Goal: Communication & Community: Participate in discussion

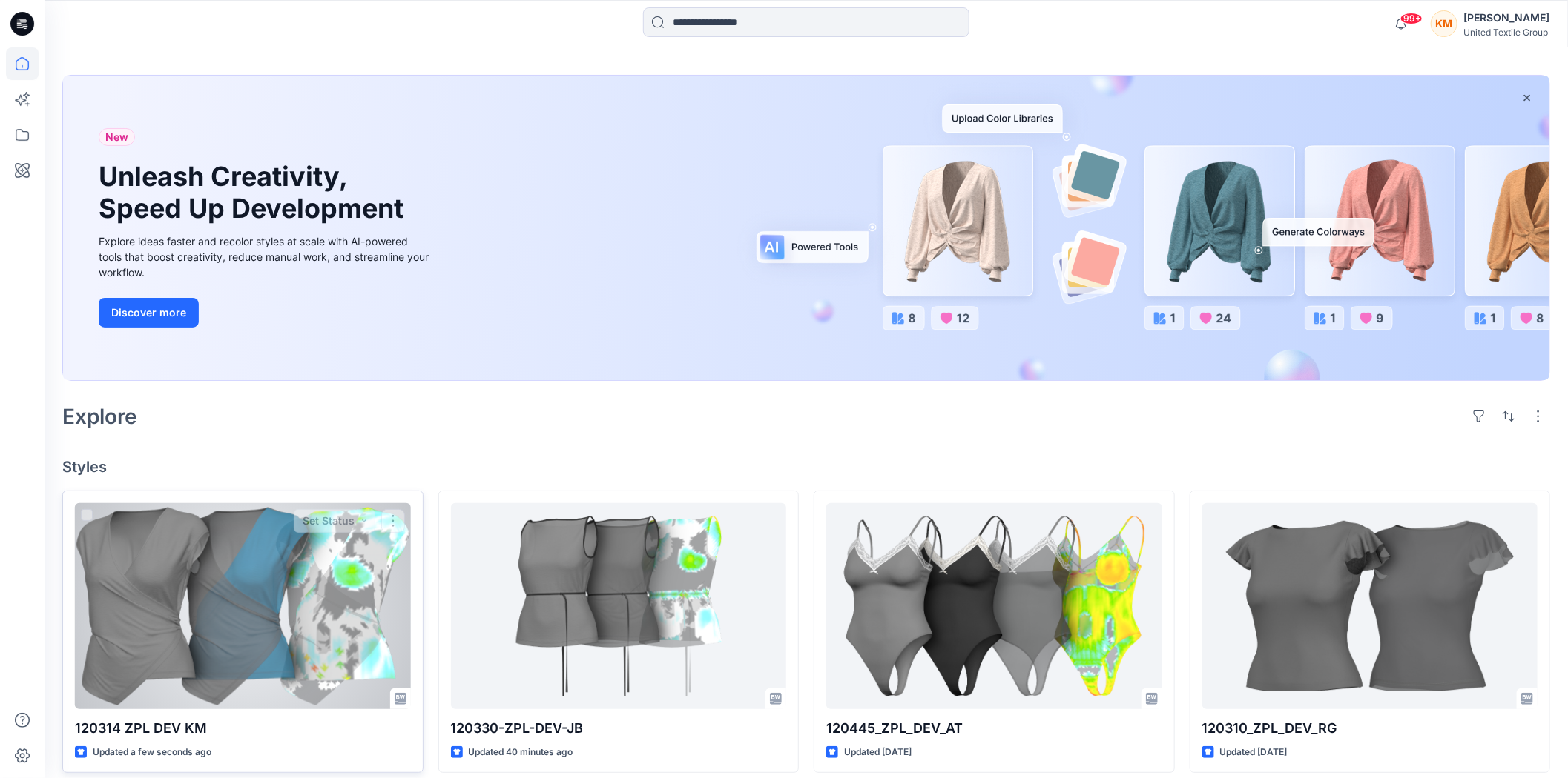
scroll to position [83, 0]
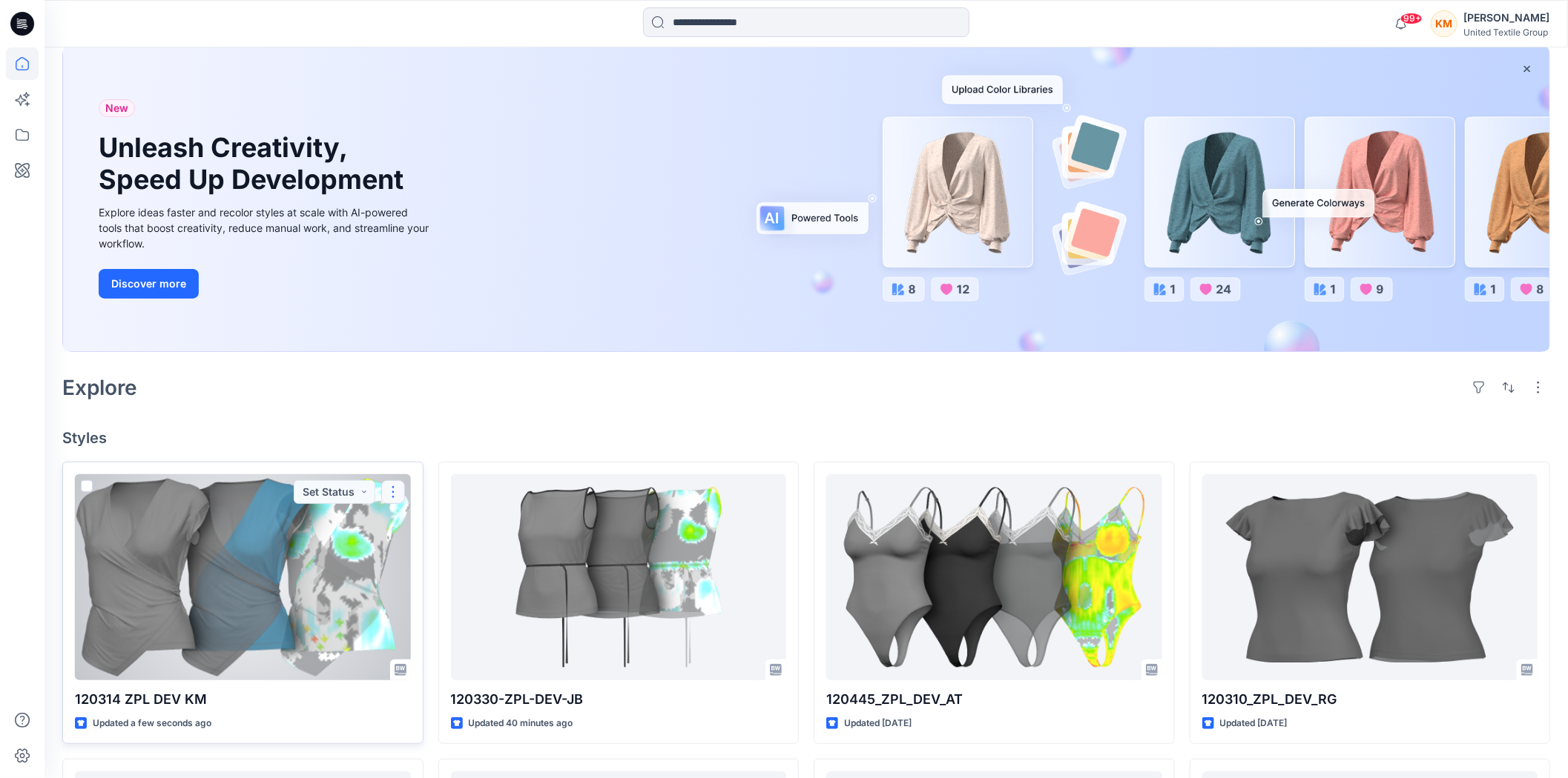
click at [390, 490] on button "button" at bounding box center [392, 492] width 24 height 24
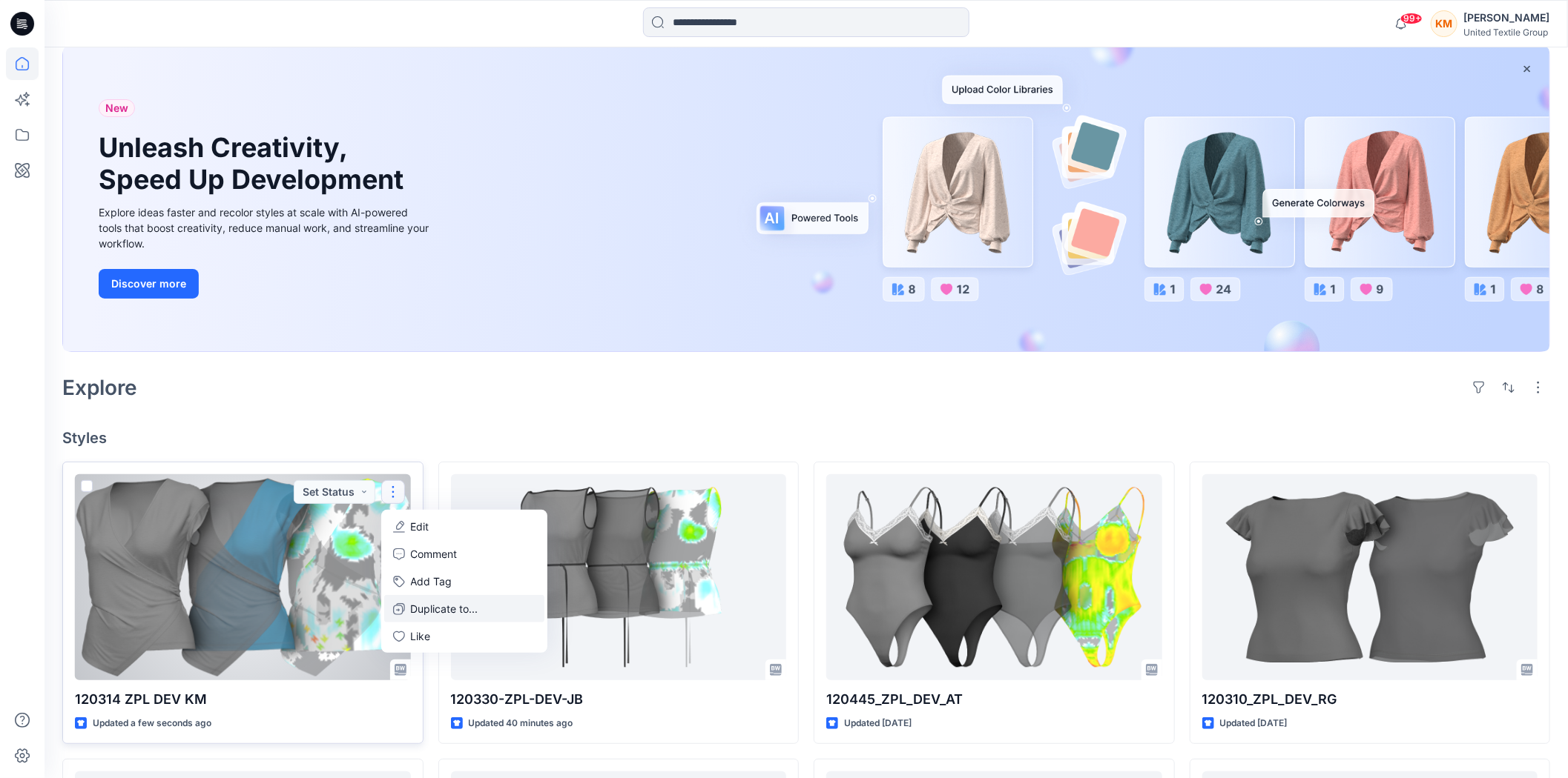
click at [415, 605] on p "Duplicate to..." at bounding box center [444, 609] width 67 height 15
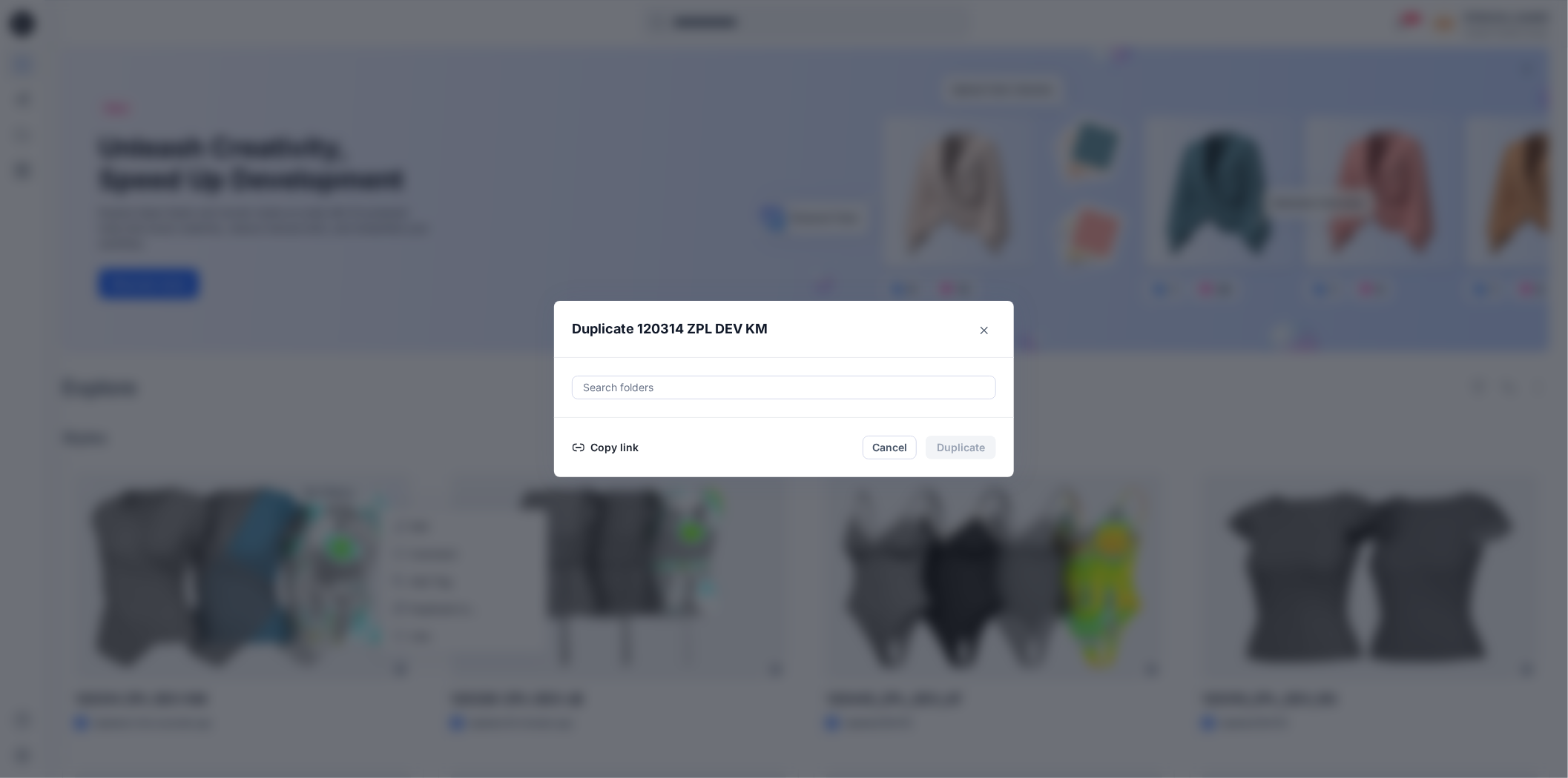
drag, startPoint x: 613, startPoint y: 443, endPoint x: 653, endPoint y: 442, distance: 40.0
click at [613, 442] on button "Copy link" at bounding box center [605, 447] width 67 height 18
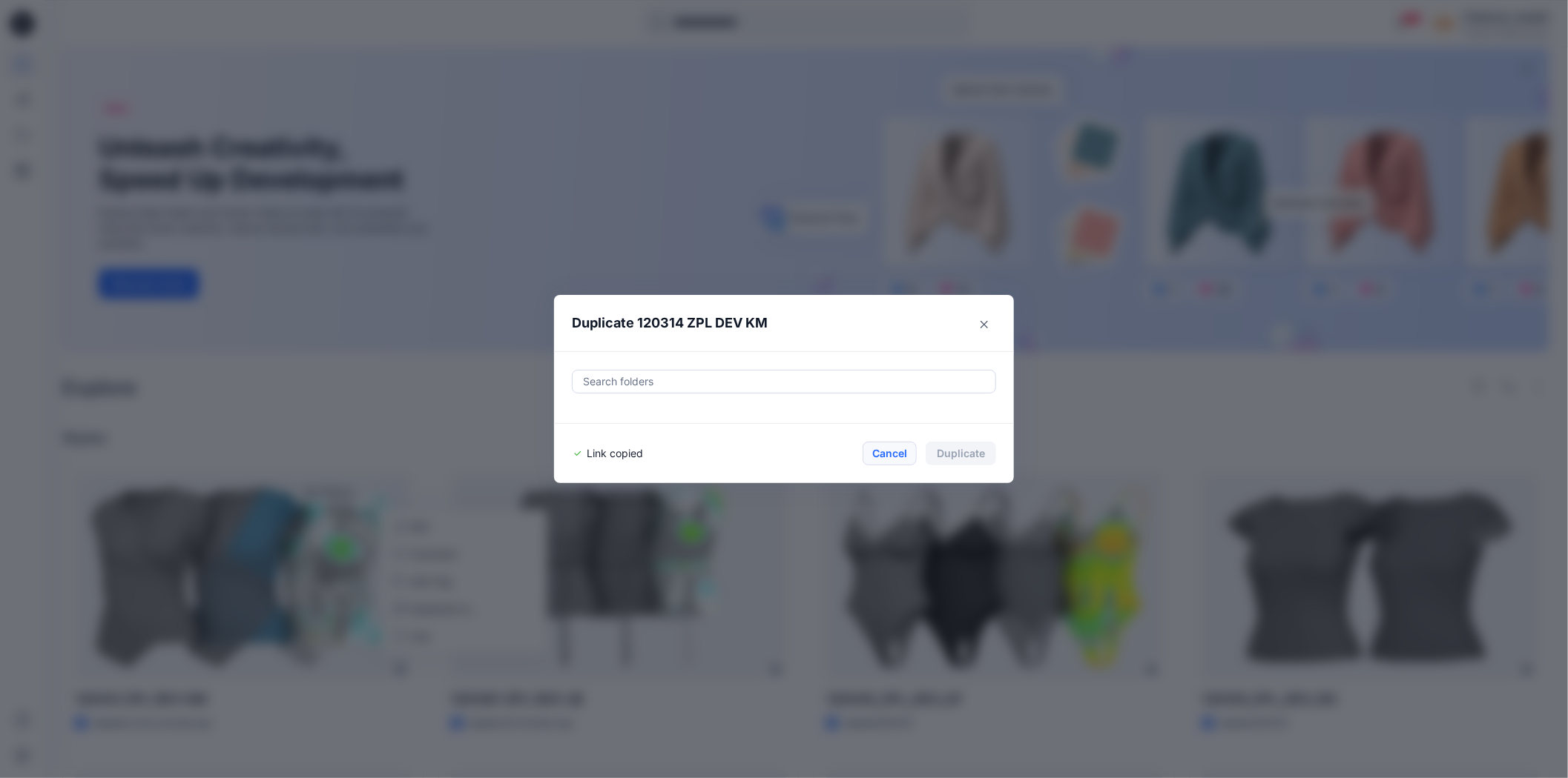
click at [887, 455] on button "Cancel" at bounding box center [889, 453] width 54 height 24
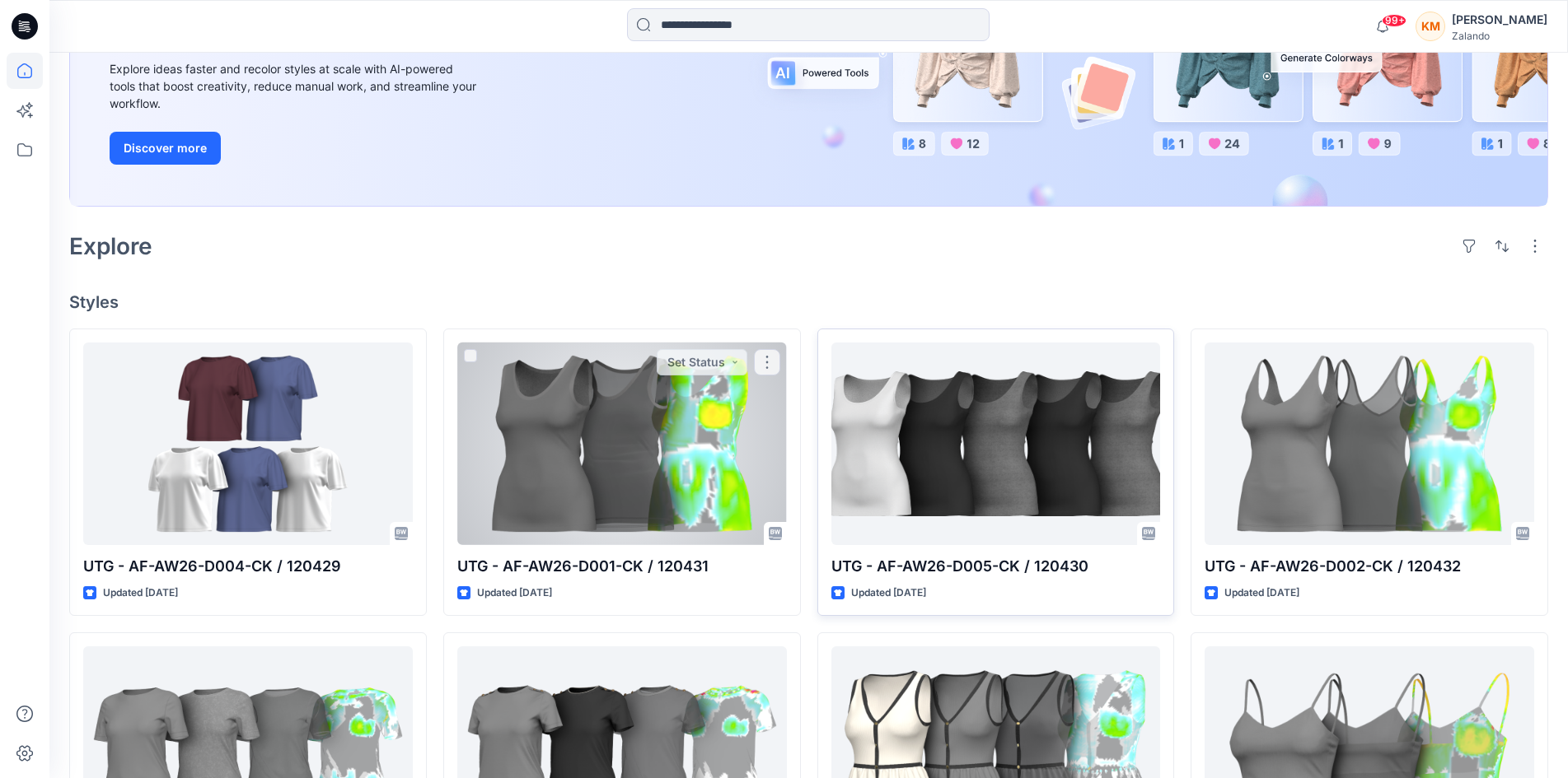
scroll to position [247, 0]
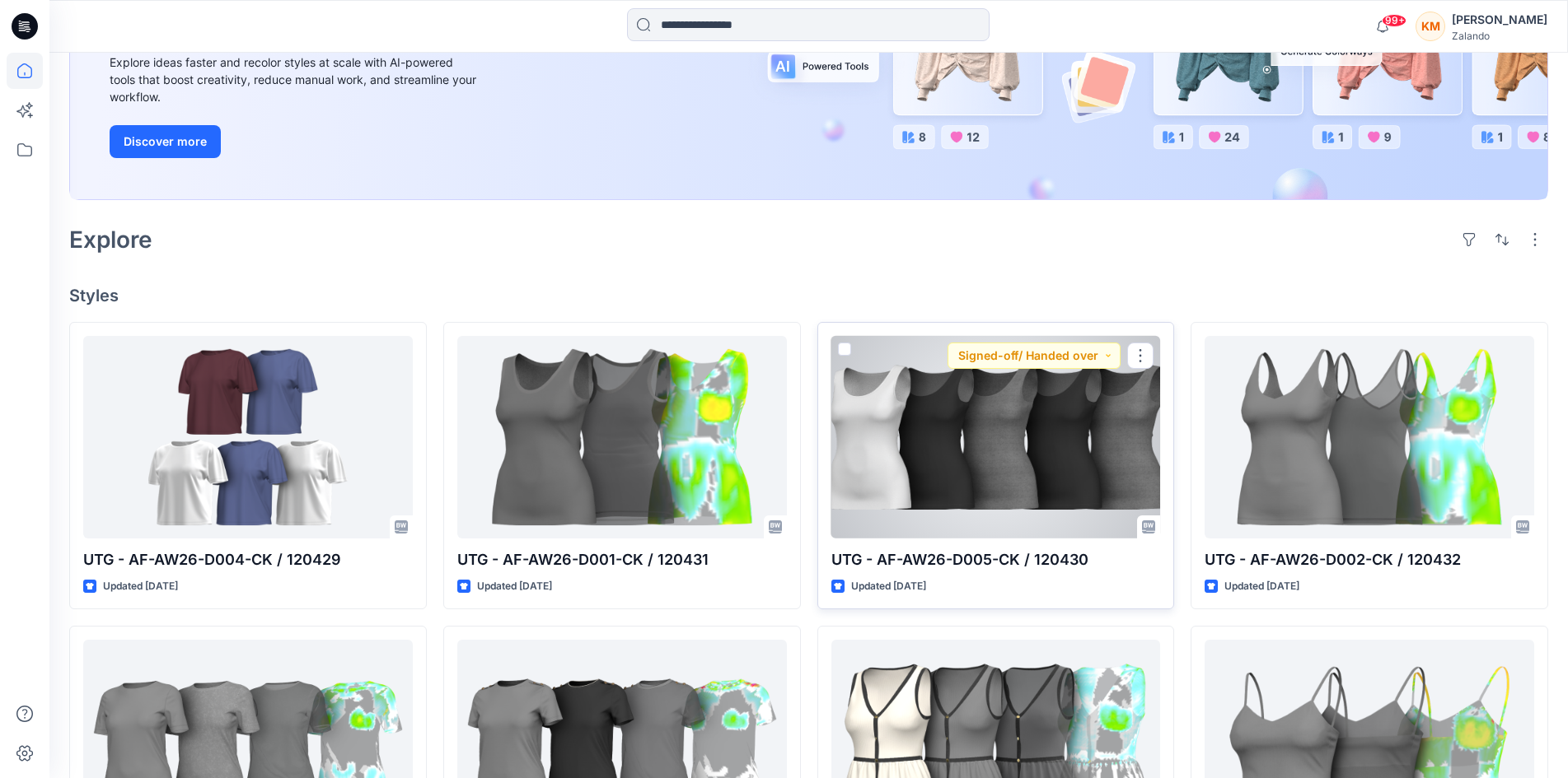
click at [950, 422] on div at bounding box center [996, 437] width 330 height 203
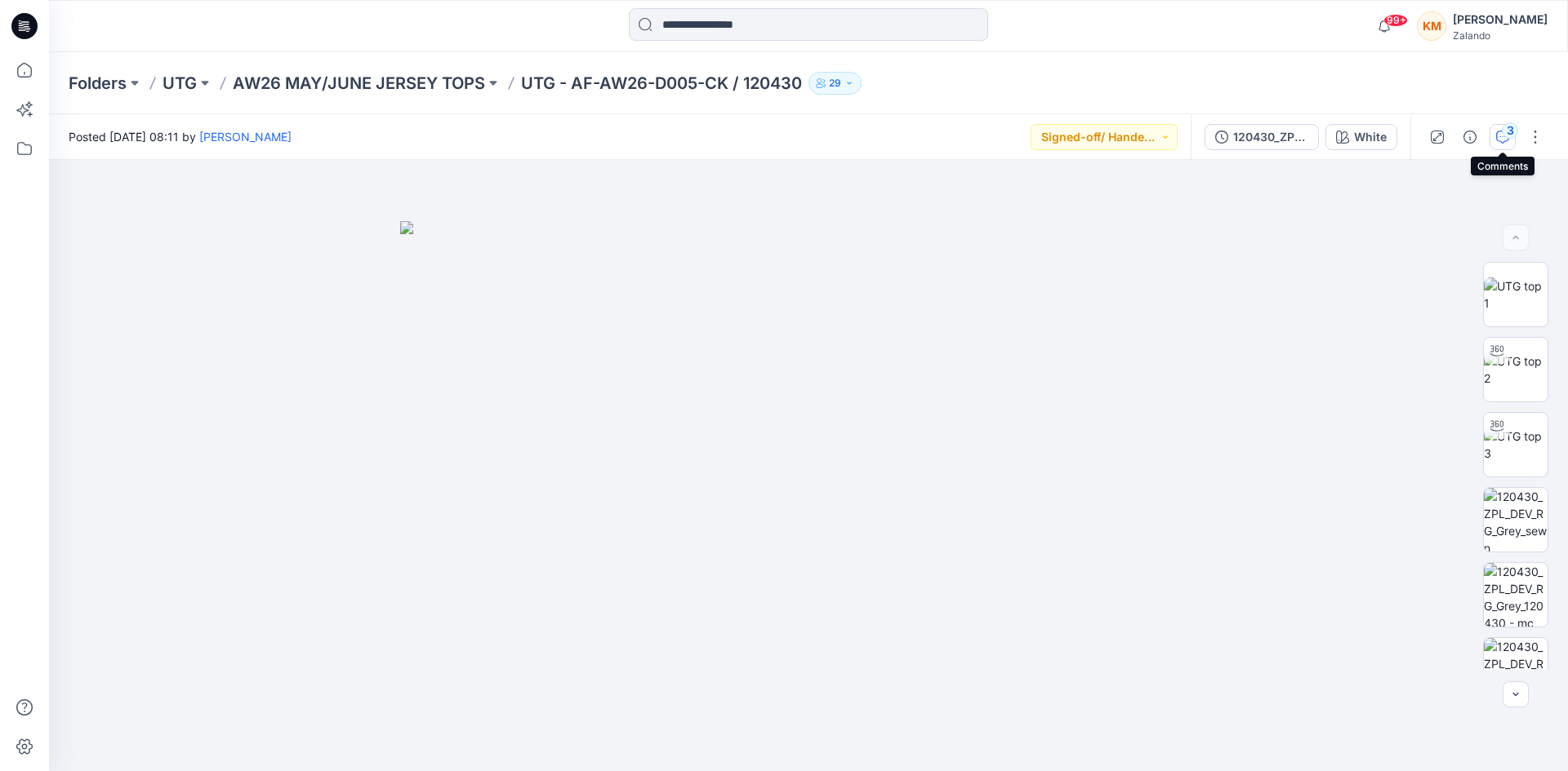
click at [1508, 133] on div "3" at bounding box center [1510, 130] width 16 height 16
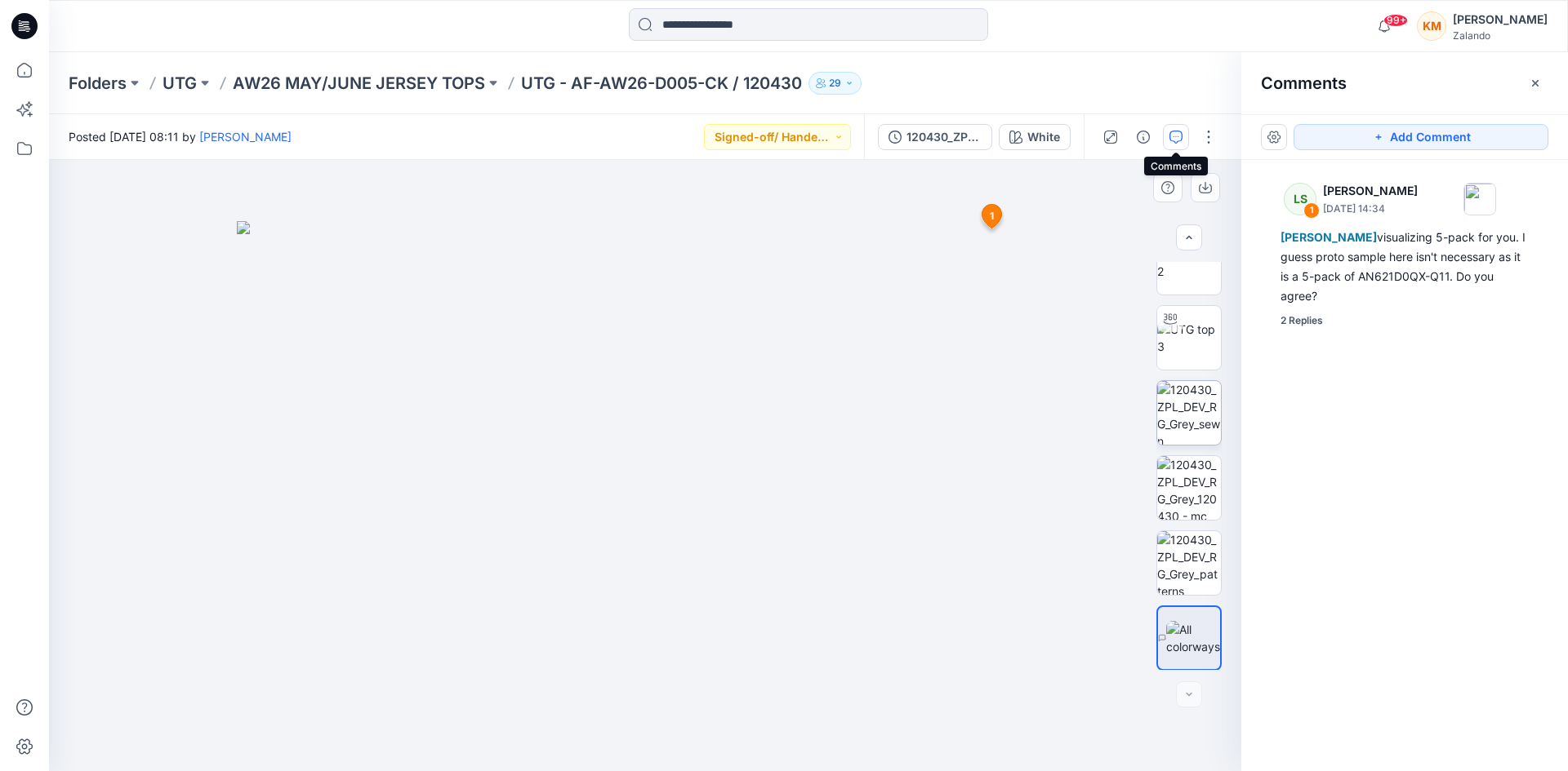
scroll to position [108, 0]
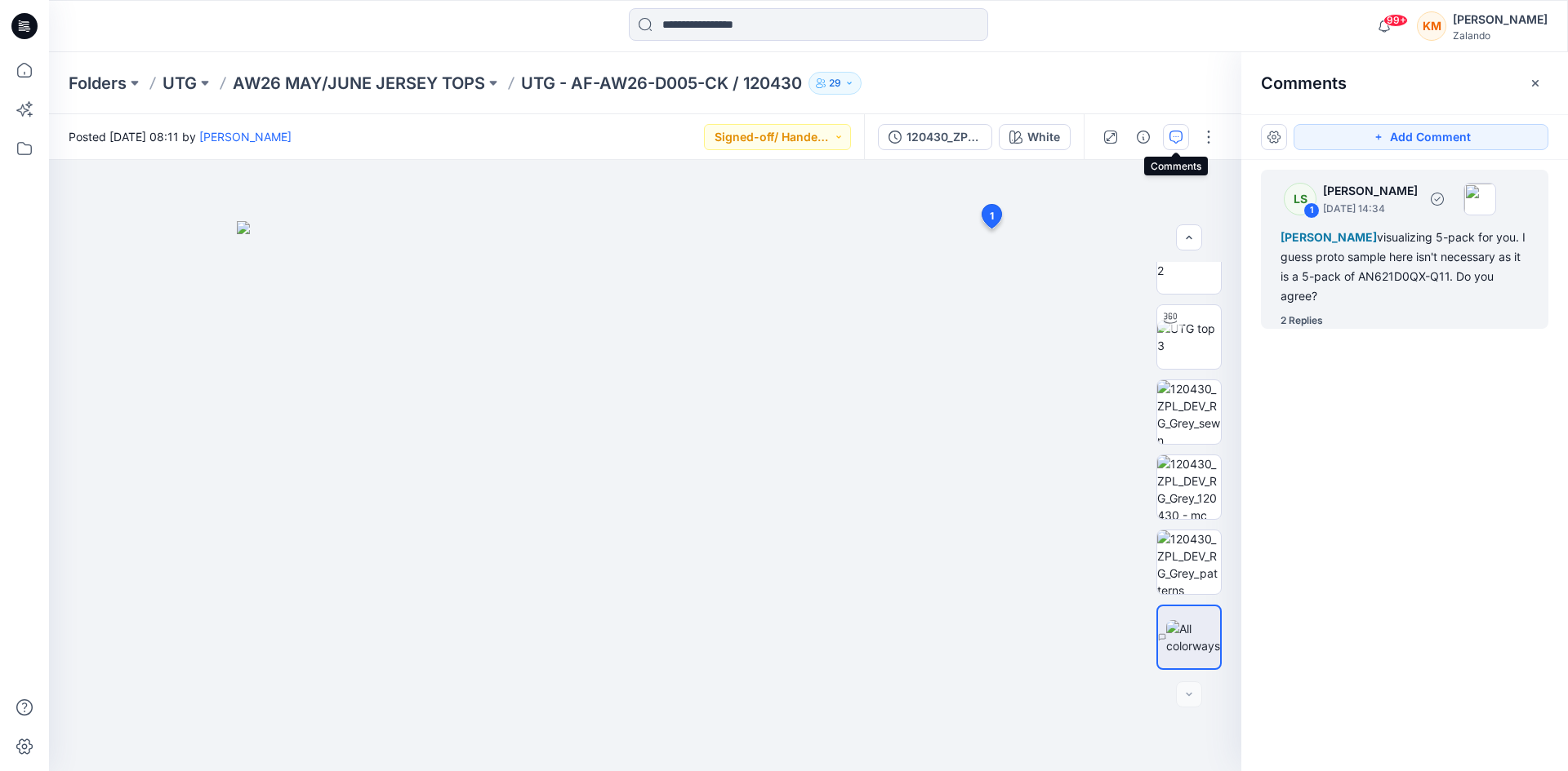
click at [1314, 278] on div "Alexandre Ivan Almeida Fonseca visualizing 5-pack for you. I guess proto sample…" at bounding box center [1405, 267] width 248 height 79
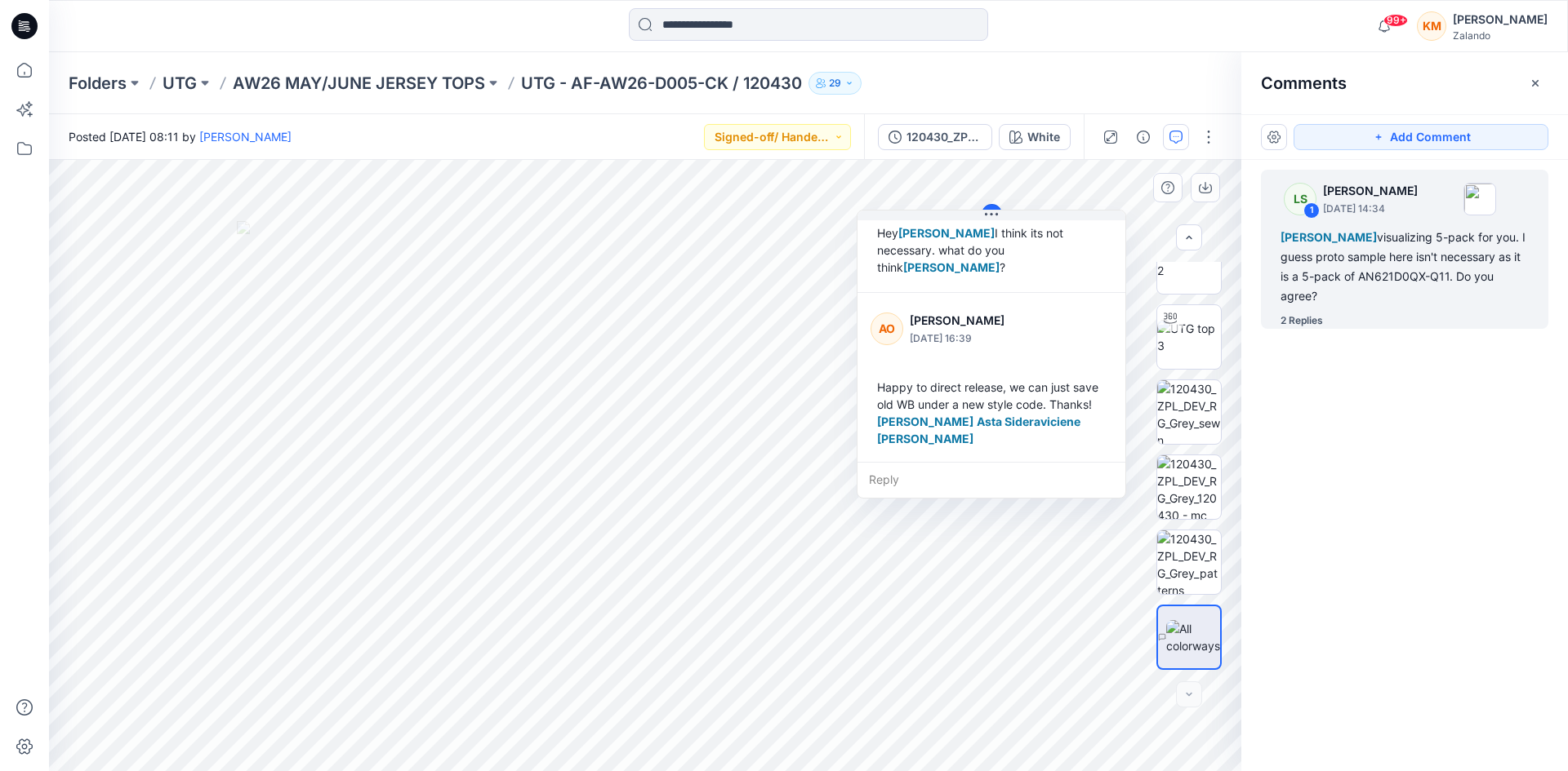
scroll to position [252, 0]
click at [884, 483] on div "Reply" at bounding box center [991, 480] width 268 height 36
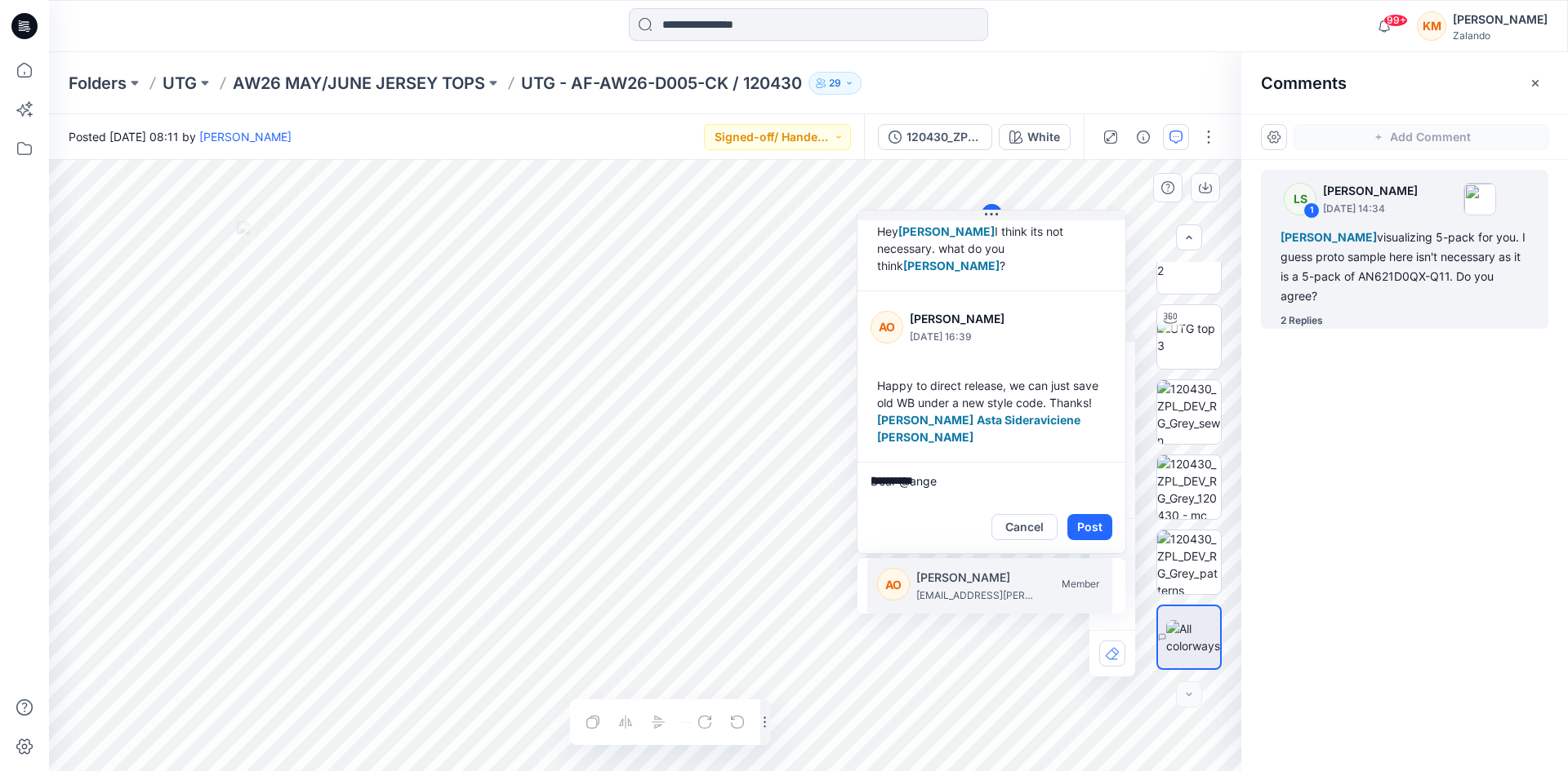
click at [960, 592] on p "angel.obrien@zalando.de" at bounding box center [977, 596] width 122 height 16
click at [957, 592] on p "asta.sideraviciene@utg.dk" at bounding box center [977, 596] width 122 height 16
click at [925, 493] on textarea "**********" at bounding box center [991, 482] width 268 height 39
drag, startPoint x: 981, startPoint y: 498, endPoint x: 991, endPoint y: 498, distance: 10.0
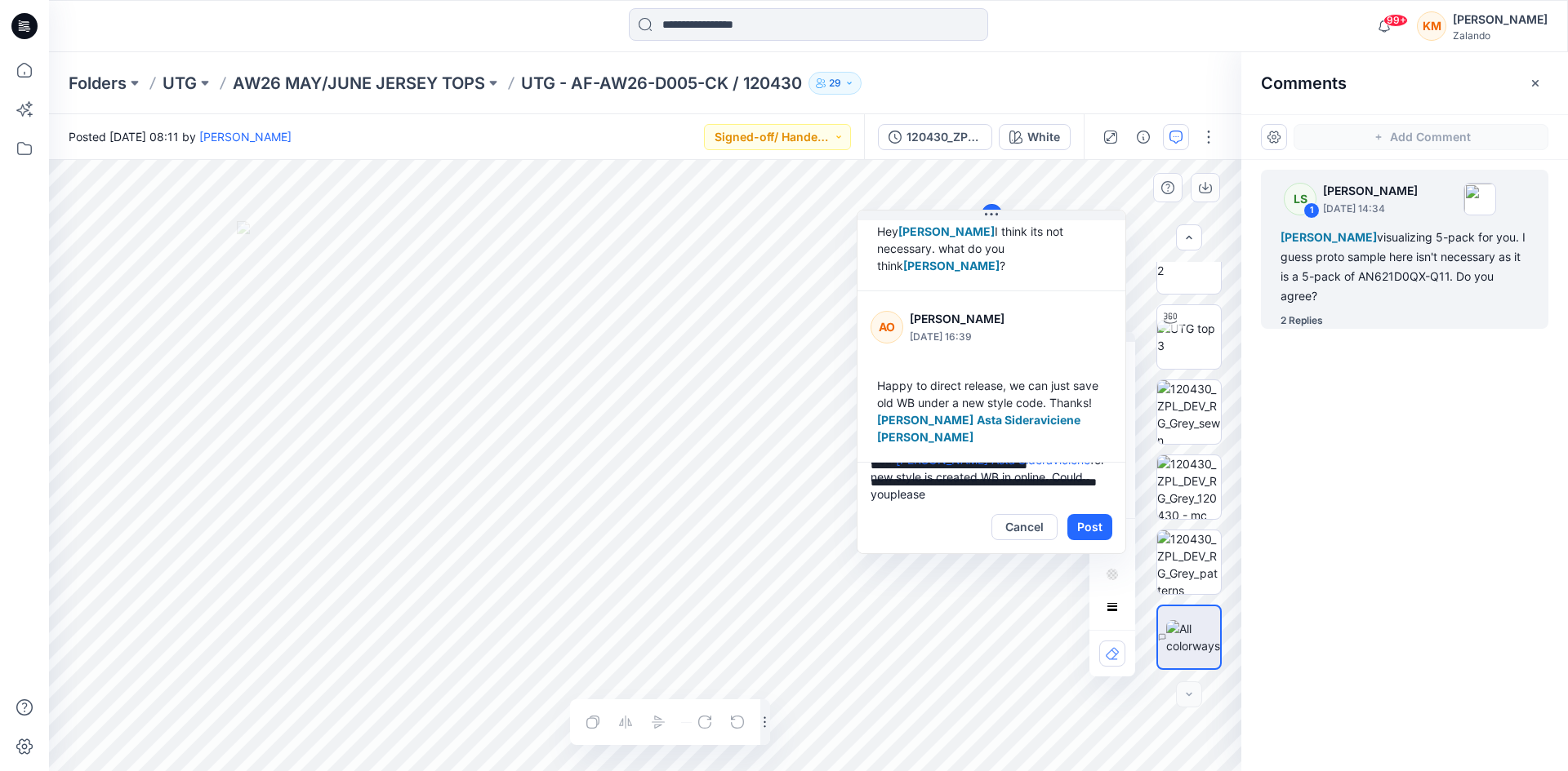
click at [981, 498] on textarea "**********" at bounding box center [991, 482] width 268 height 39
paste textarea "**********"
type textarea "**********"
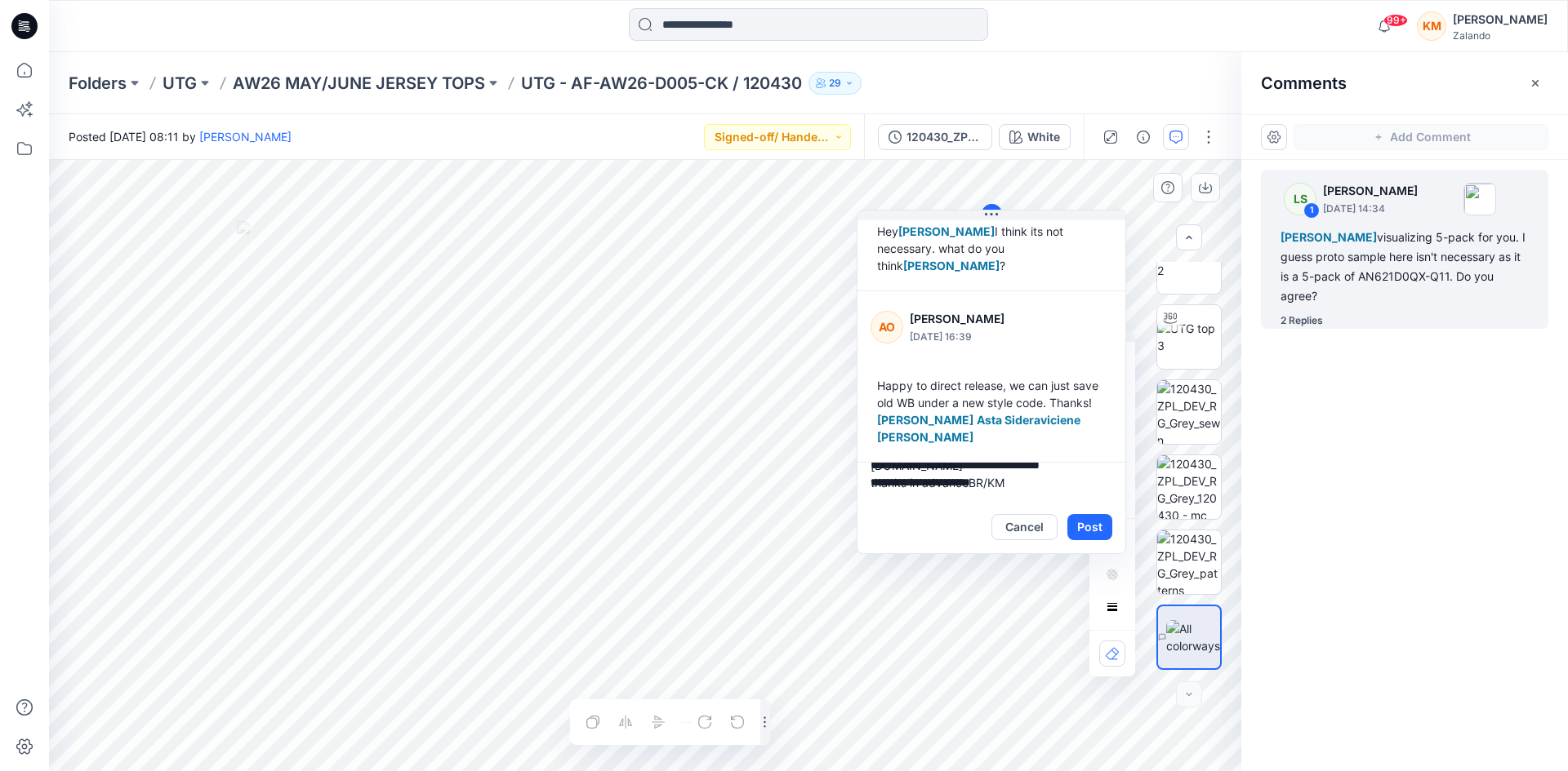
click at [1090, 529] on button "Post" at bounding box center [1089, 526] width 45 height 26
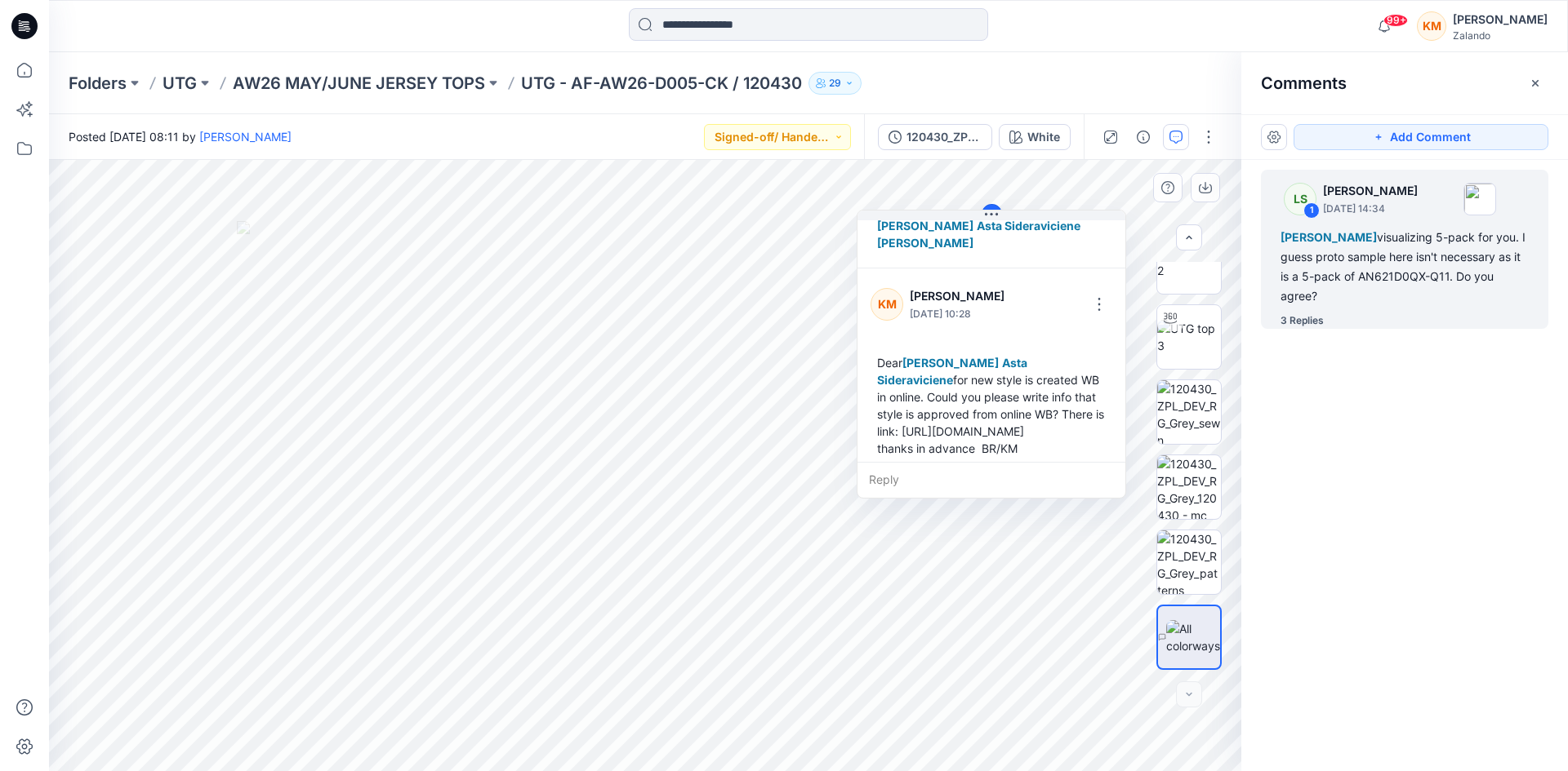
scroll to position [492, 0]
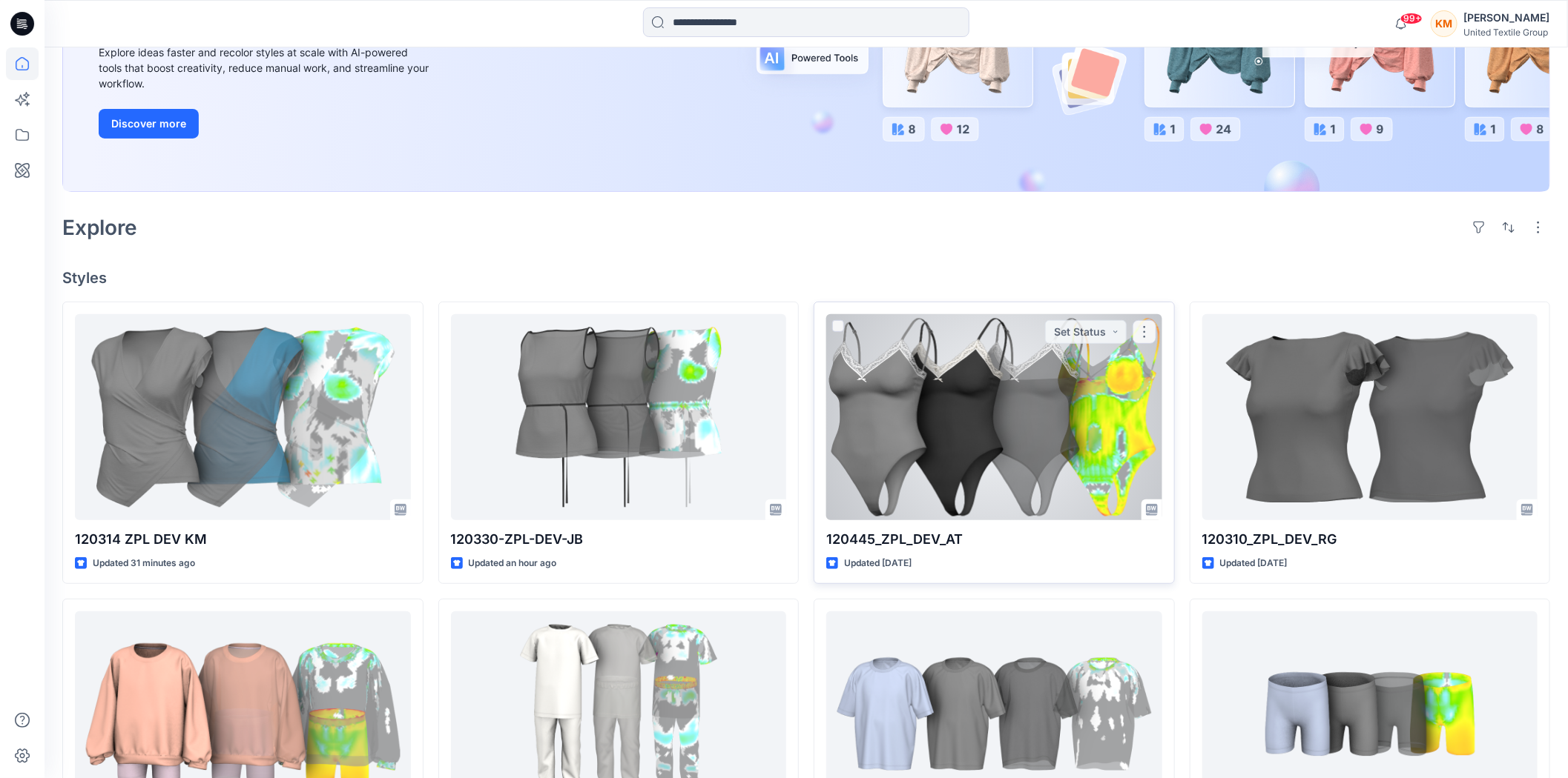
scroll to position [247, 0]
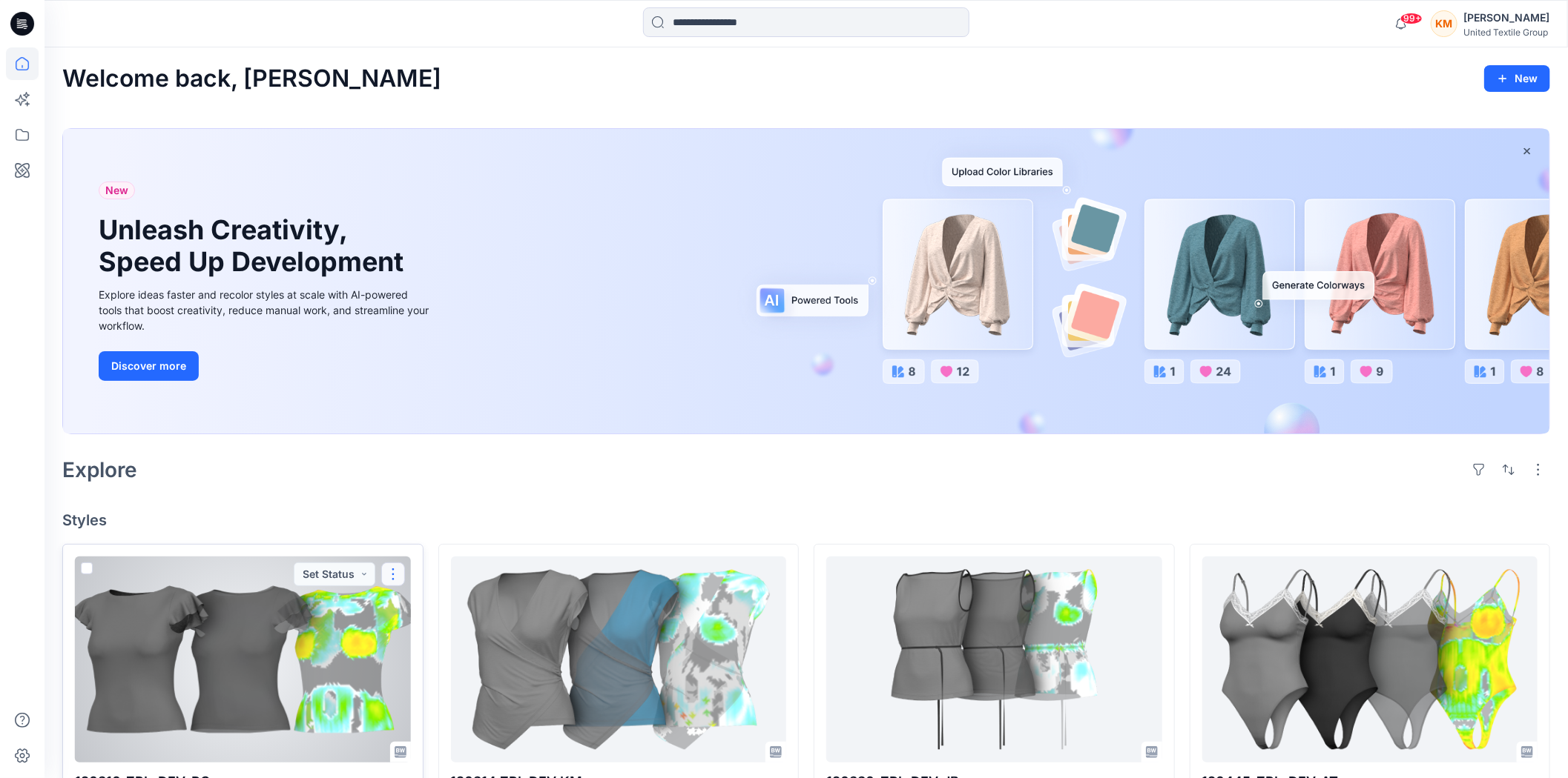
click at [398, 571] on button "button" at bounding box center [392, 574] width 24 height 24
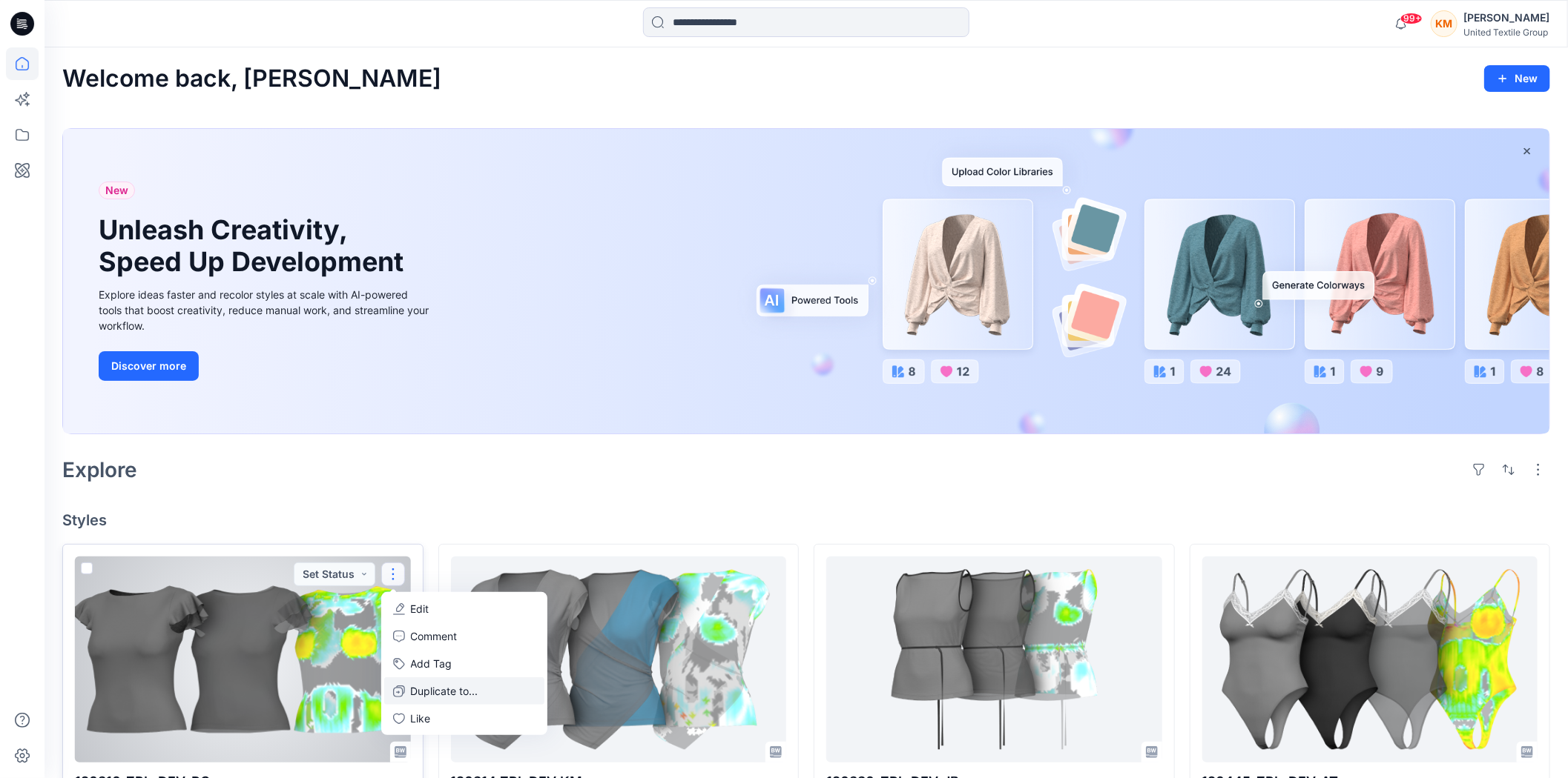
click at [435, 692] on p "Duplicate to..." at bounding box center [444, 690] width 67 height 15
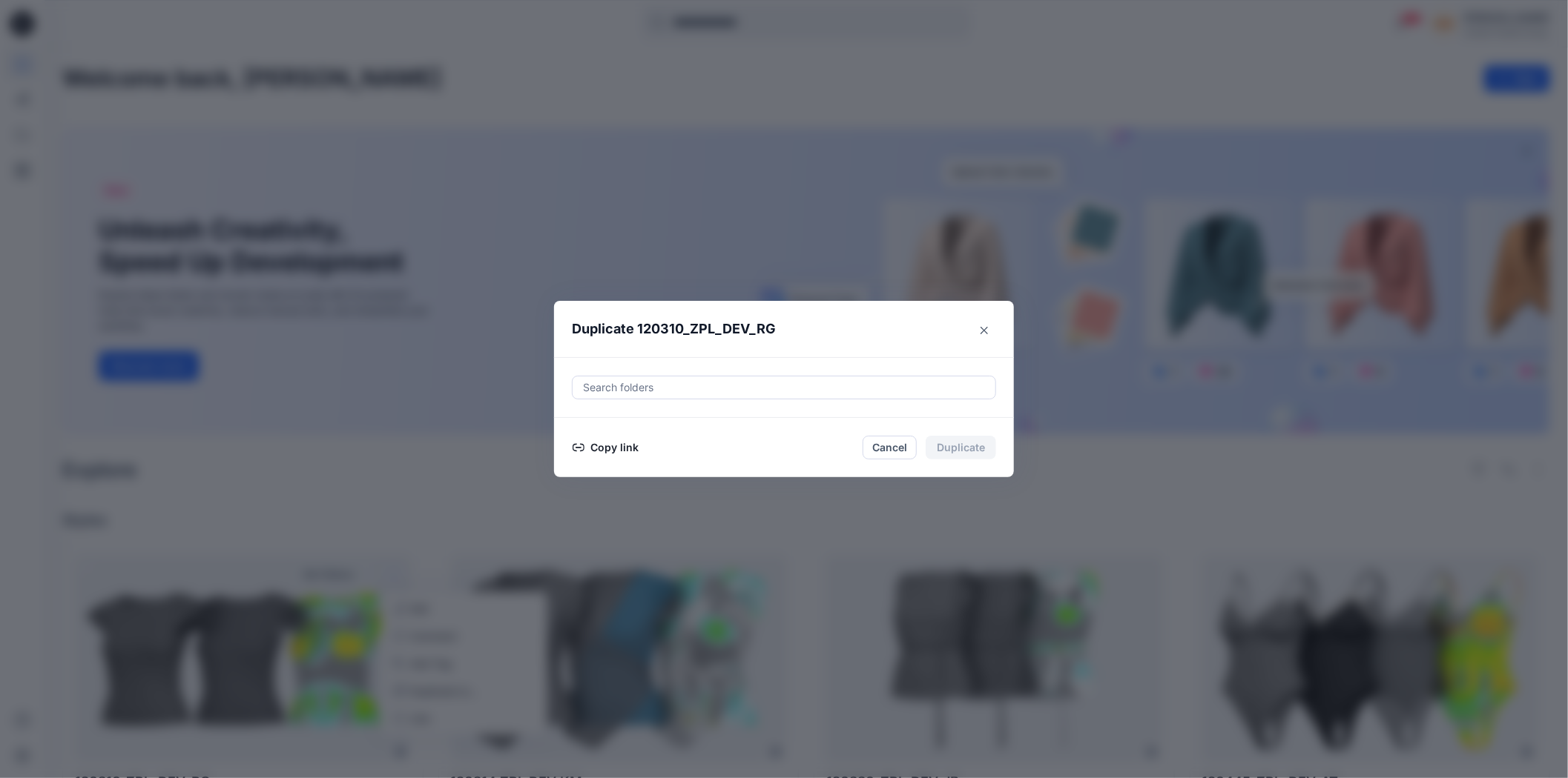
click at [619, 442] on button "Copy link" at bounding box center [605, 447] width 67 height 18
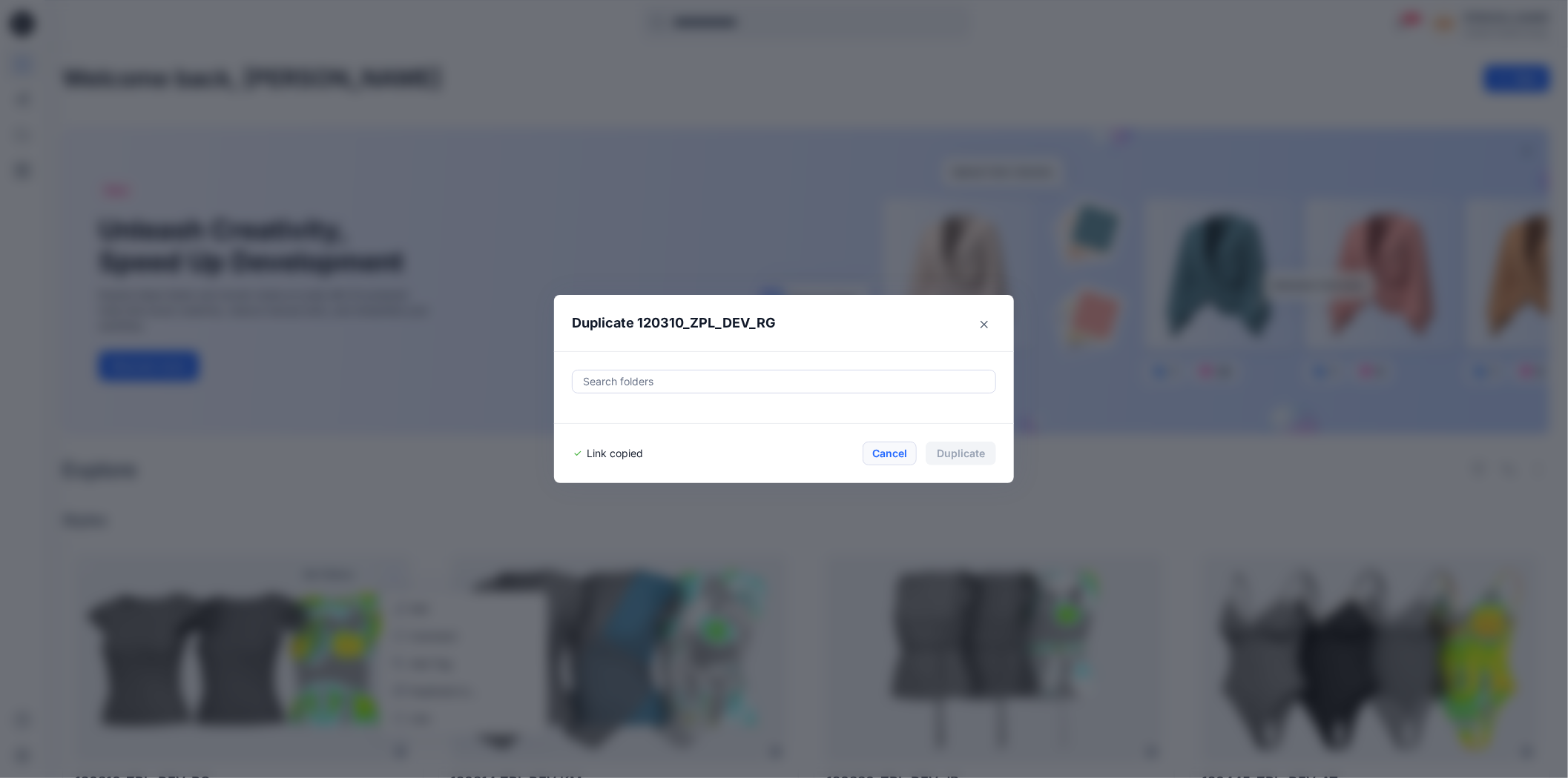
click at [900, 453] on button "Cancel" at bounding box center [889, 453] width 54 height 24
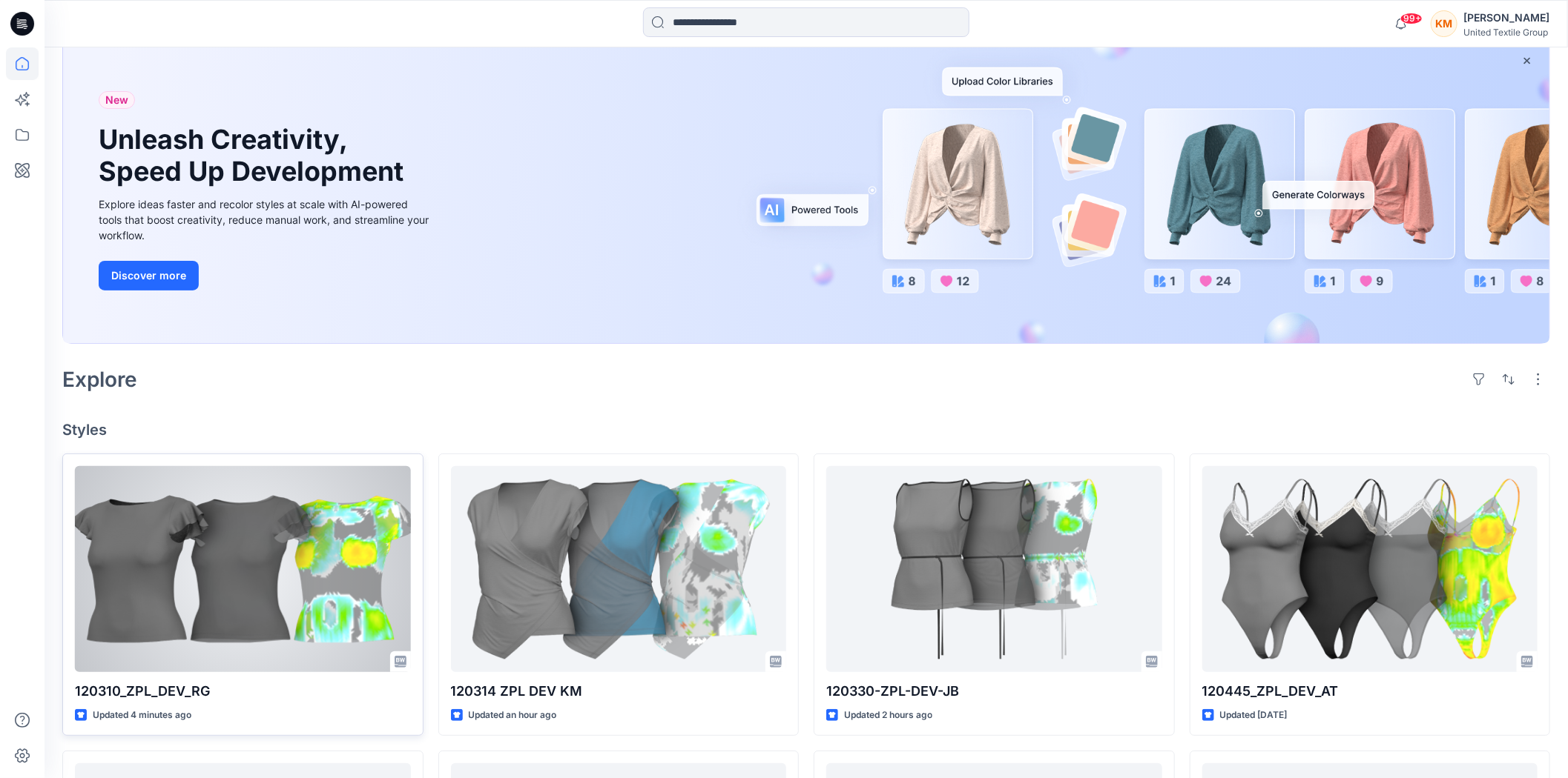
scroll to position [165, 0]
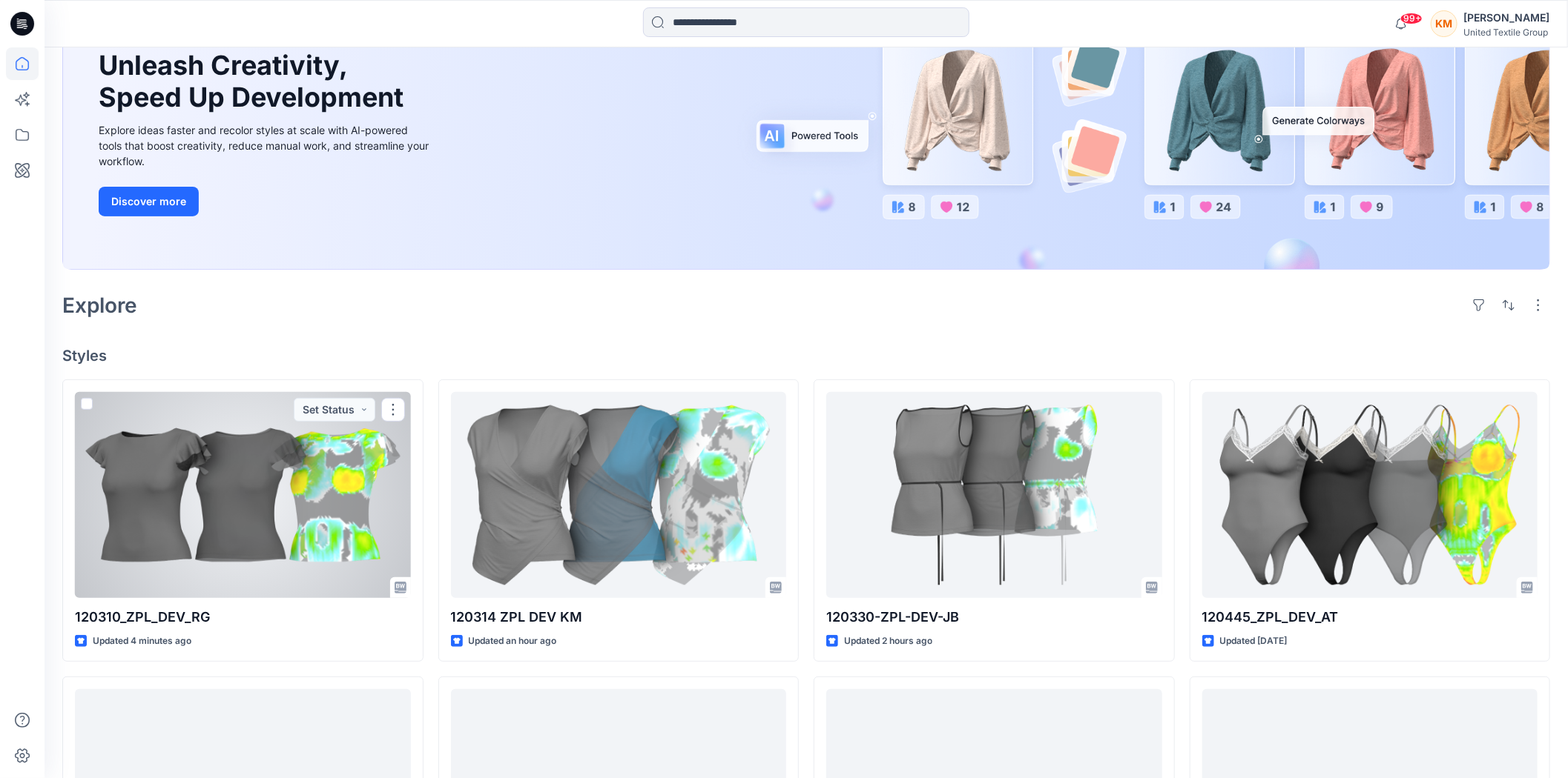
drag, startPoint x: 265, startPoint y: 524, endPoint x: 298, endPoint y: 505, distance: 38.1
click at [265, 523] on div at bounding box center [242, 495] width 336 height 206
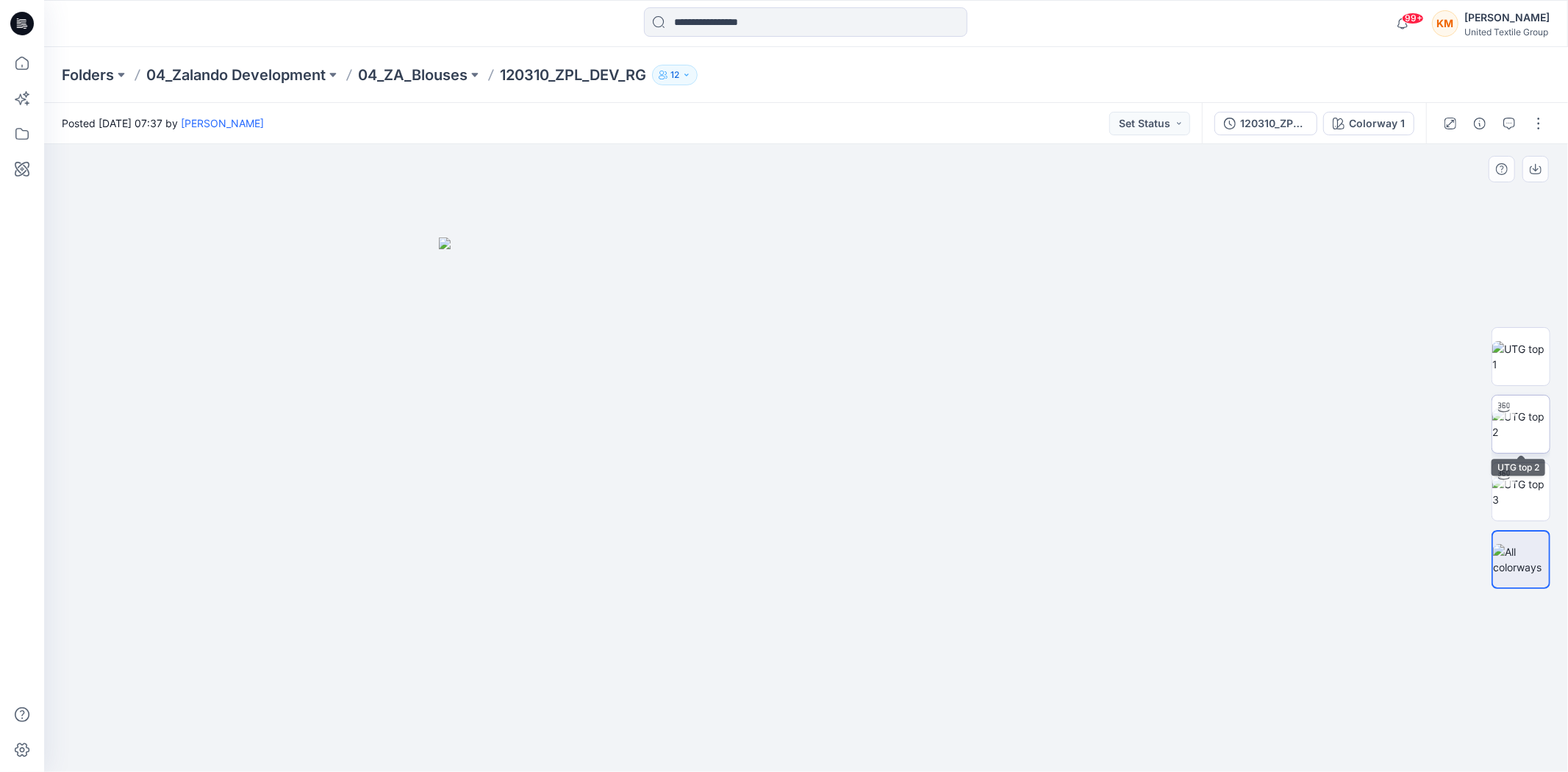
click at [1512, 413] on div at bounding box center [1504, 407] width 23 height 23
drag, startPoint x: 883, startPoint y: 748, endPoint x: 1048, endPoint y: 642, distance: 196.1
click at [921, 713] on icon at bounding box center [808, 729] width 444 height 55
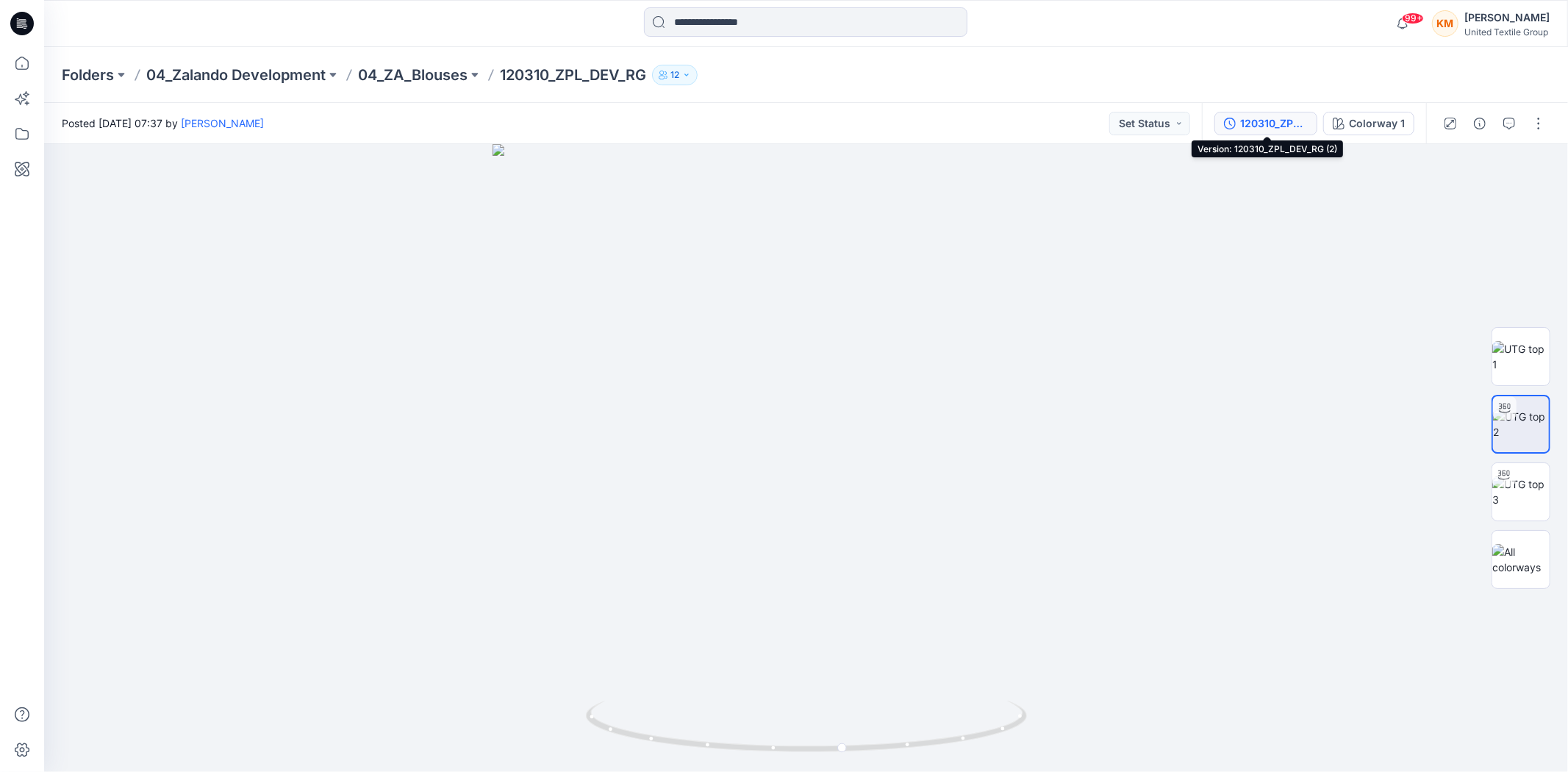
click at [1283, 122] on div "120310_ZPL_DEV_RG (2)" at bounding box center [1274, 124] width 68 height 16
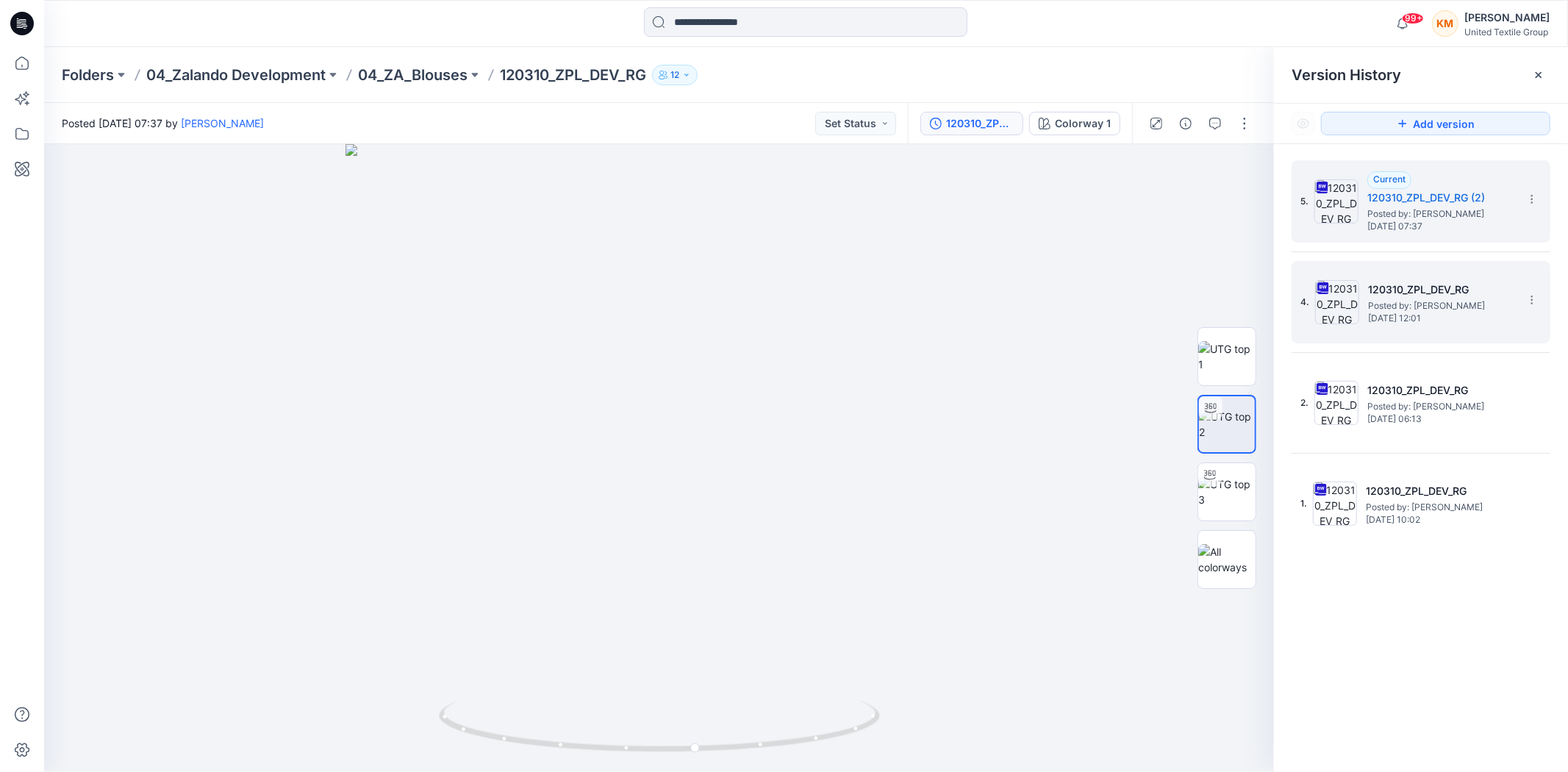
click at [1420, 310] on span "Posted by: [PERSON_NAME]" at bounding box center [1441, 306] width 147 height 14
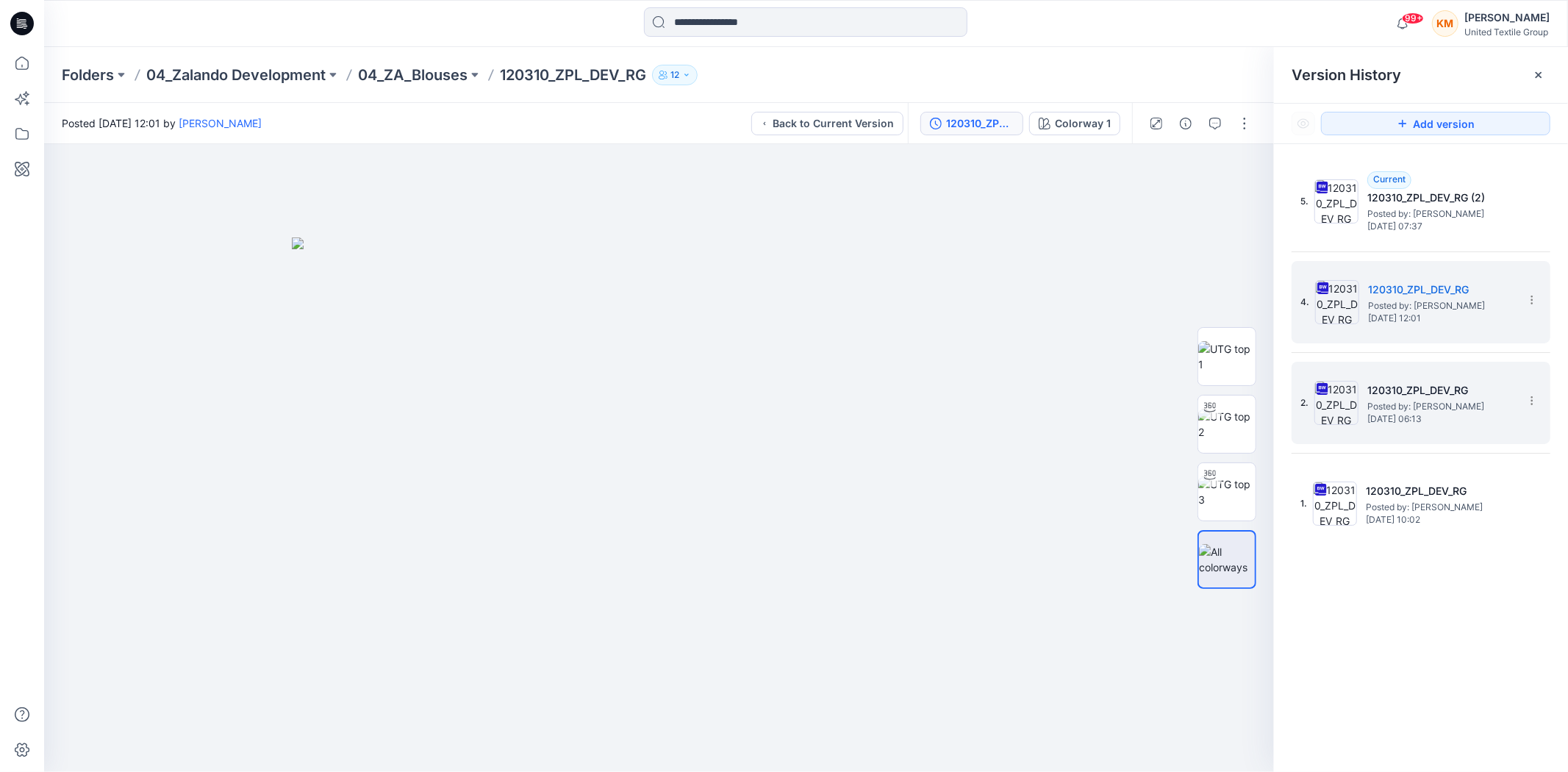
click at [1387, 401] on span "Posted by: [PERSON_NAME]" at bounding box center [1440, 407] width 147 height 14
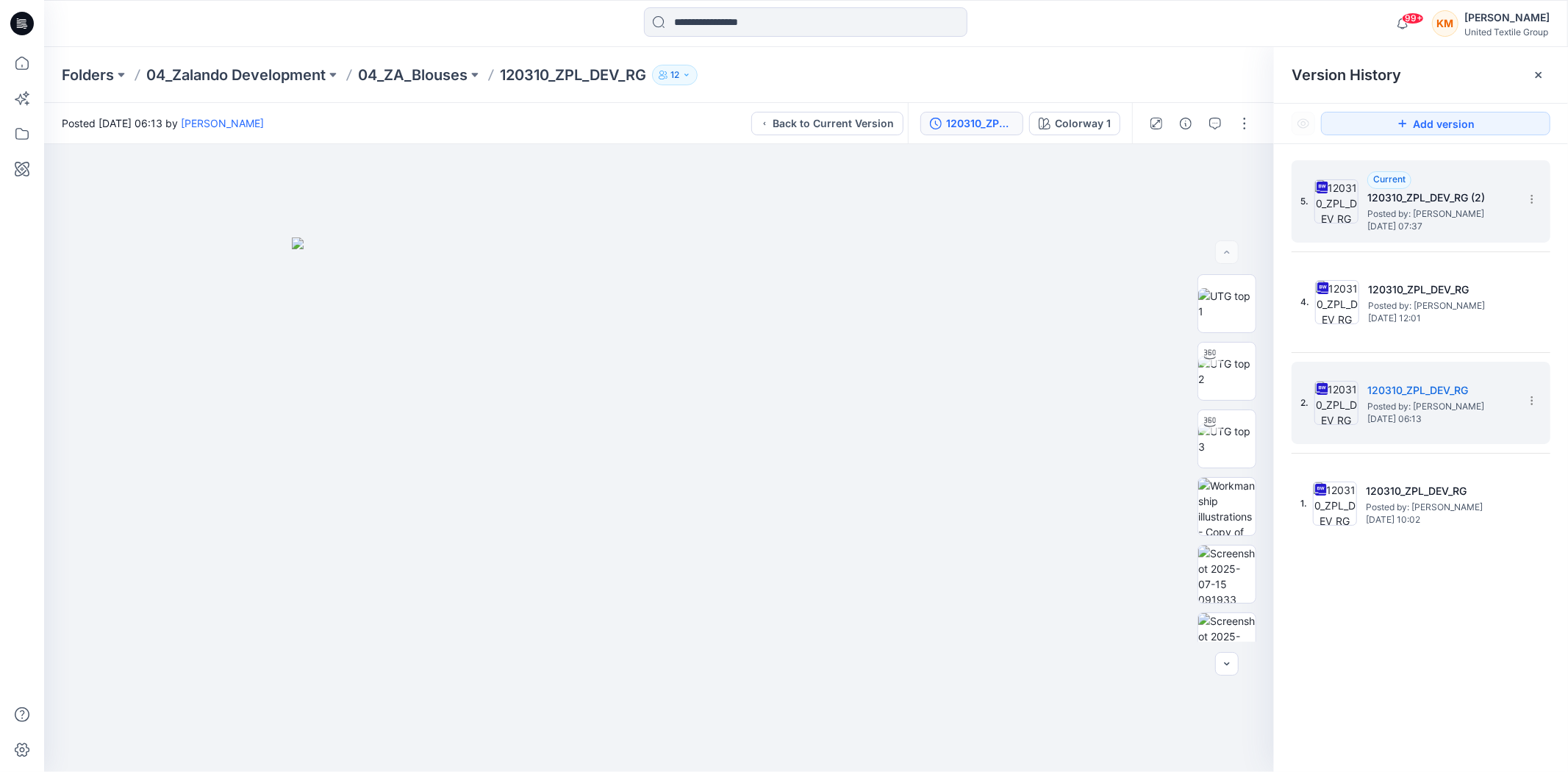
click at [1426, 210] on span "Posted by: [PERSON_NAME]" at bounding box center [1440, 214] width 147 height 14
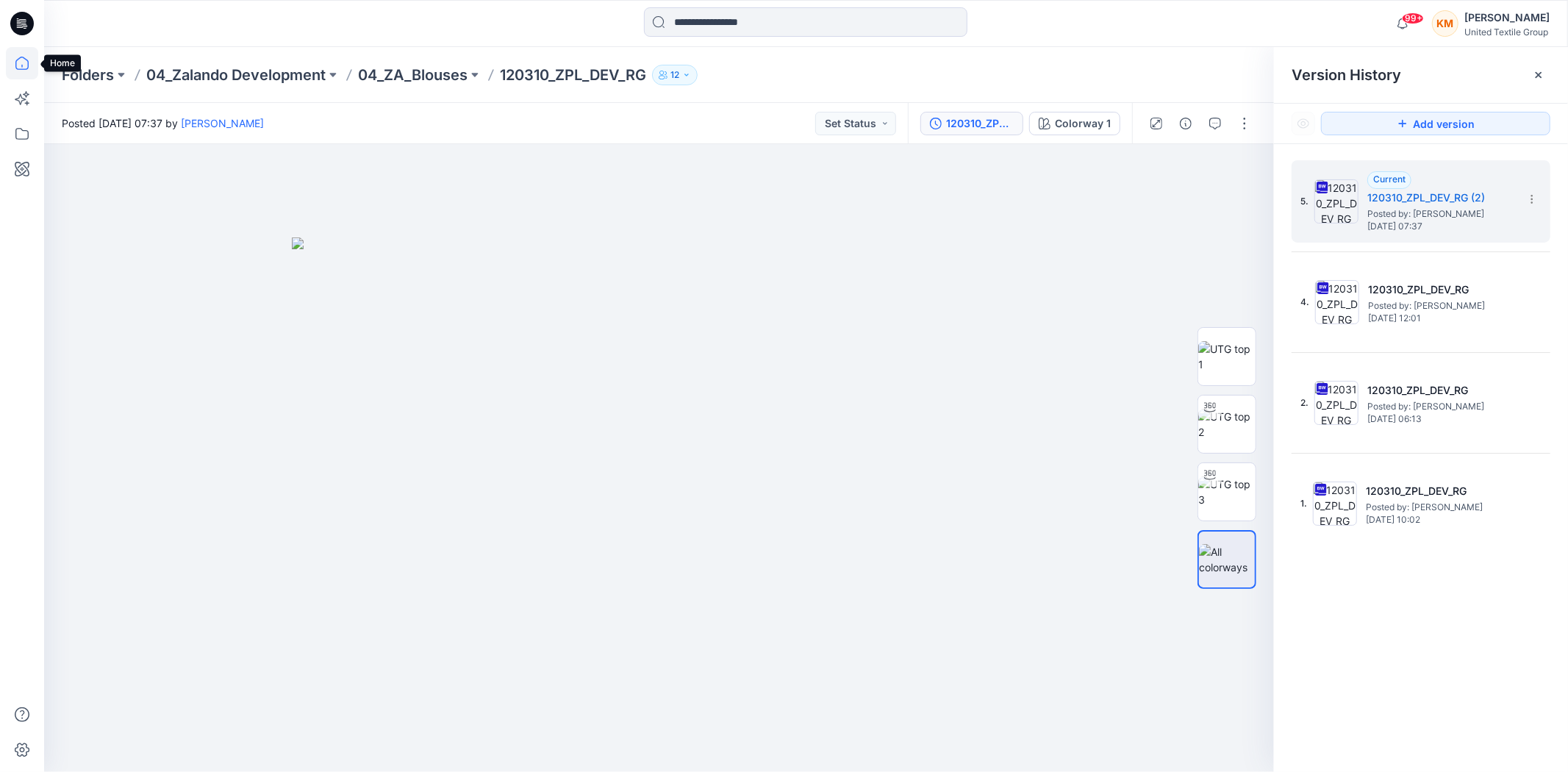
click at [18, 64] on icon at bounding box center [22, 64] width 32 height 32
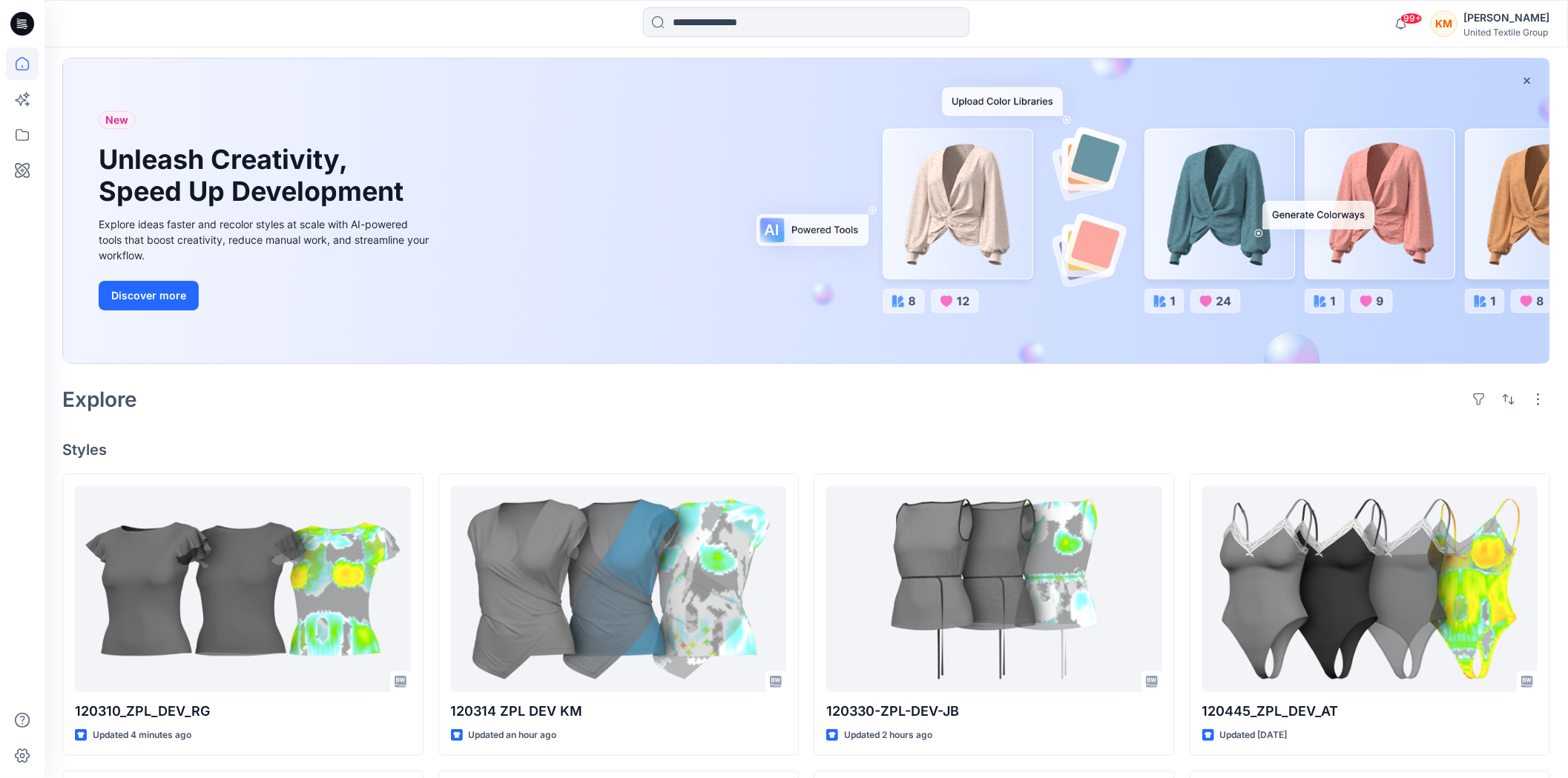
scroll to position [247, 0]
